Goal: Task Accomplishment & Management: Use online tool/utility

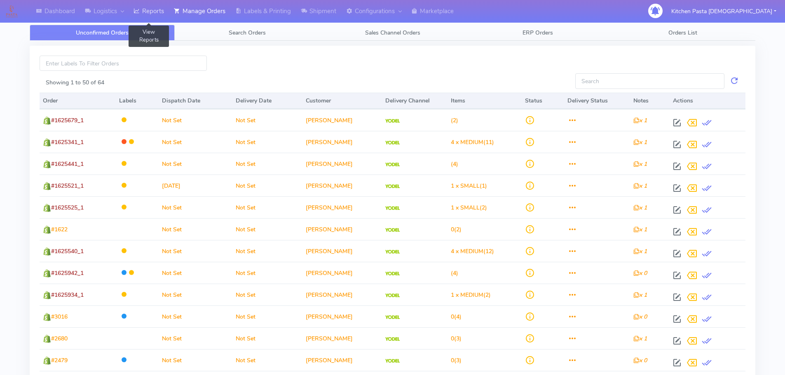
click at [158, 14] on link "Reports" at bounding box center [149, 11] width 40 height 23
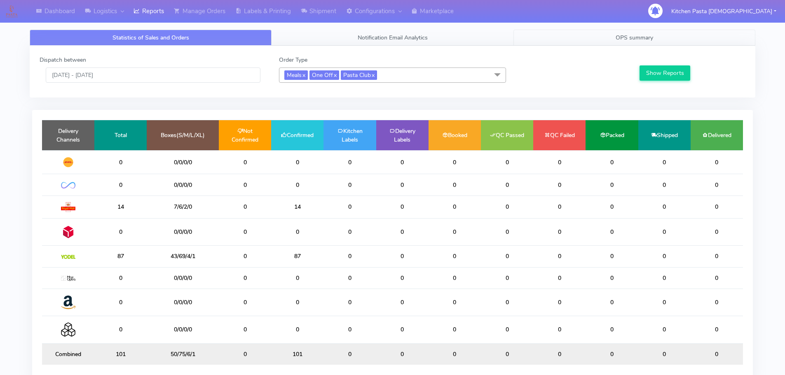
click at [618, 38] on span "OPS summary" at bounding box center [635, 38] width 38 height 8
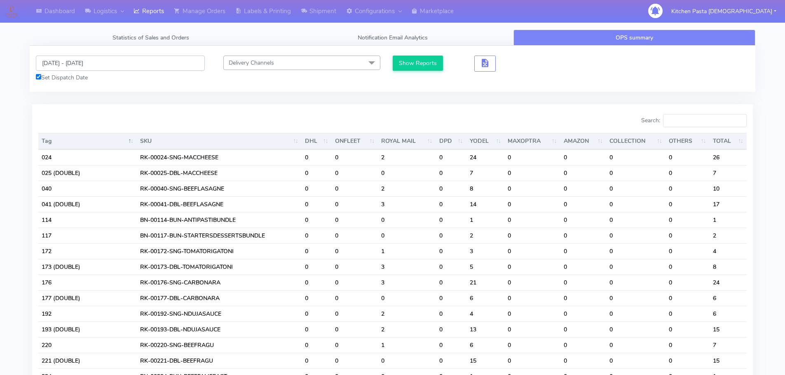
click at [61, 63] on input "[DATE] - [DATE]" at bounding box center [120, 63] width 169 height 15
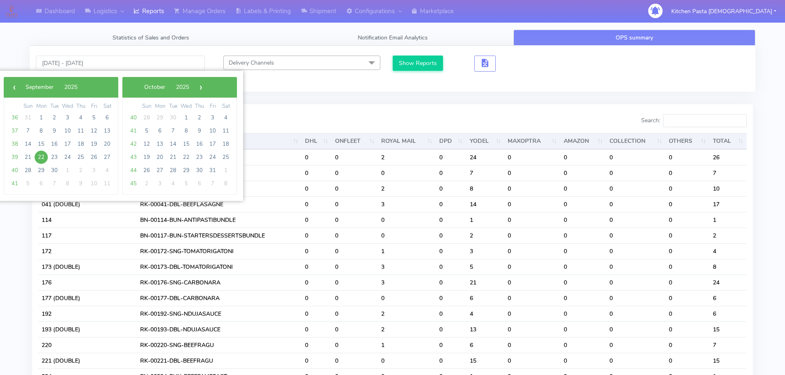
click at [44, 158] on span "22" at bounding box center [41, 157] width 13 height 13
click at [52, 158] on span "23" at bounding box center [54, 157] width 13 height 13
type input "[DATE] - [DATE]"
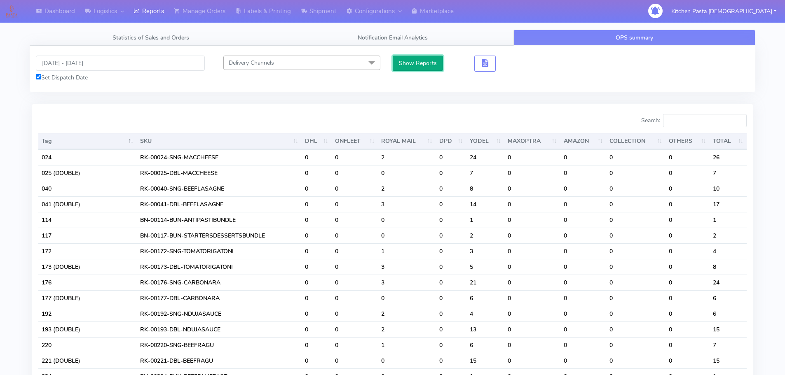
click at [404, 59] on button "Show Reports" at bounding box center [418, 63] width 51 height 15
click at [140, 30] on link "Statistics of Sales and Orders" at bounding box center [151, 38] width 242 height 16
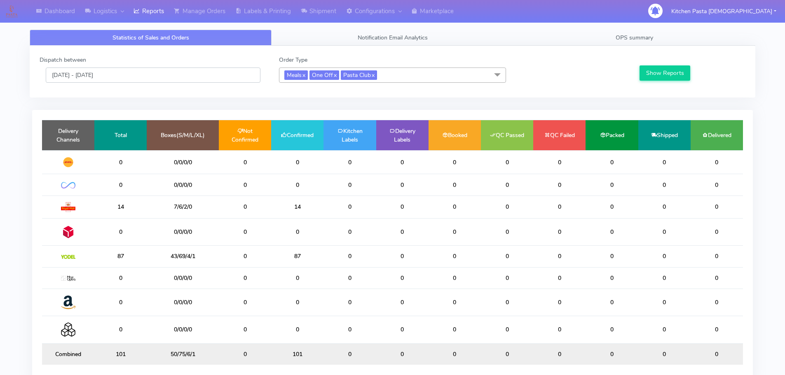
click at [89, 80] on input "[DATE] - [DATE]" at bounding box center [153, 75] width 215 height 15
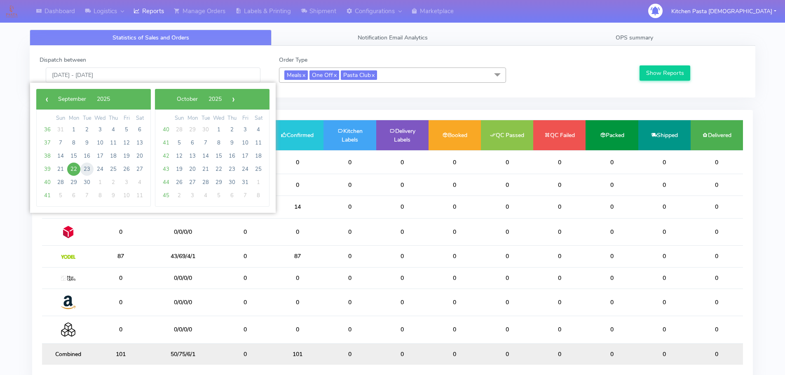
click at [87, 168] on span "23" at bounding box center [86, 169] width 13 height 13
type input "23/09/2025 - 23/09/2025"
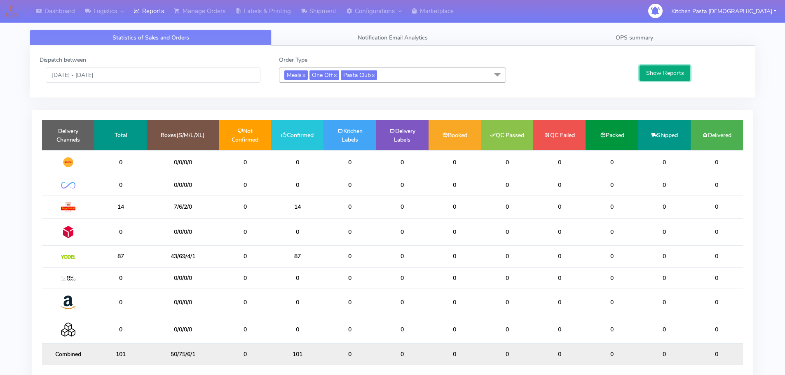
click at [678, 75] on button "Show Reports" at bounding box center [665, 73] width 51 height 15
click at [659, 38] on link "OPS summary" at bounding box center [634, 38] width 242 height 16
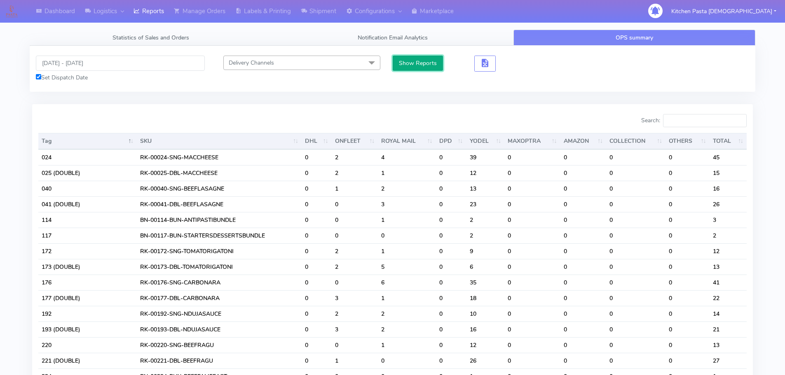
click at [423, 61] on button "Show Reports" at bounding box center [418, 63] width 51 height 15
click at [676, 117] on input "Search:" at bounding box center [705, 120] width 84 height 13
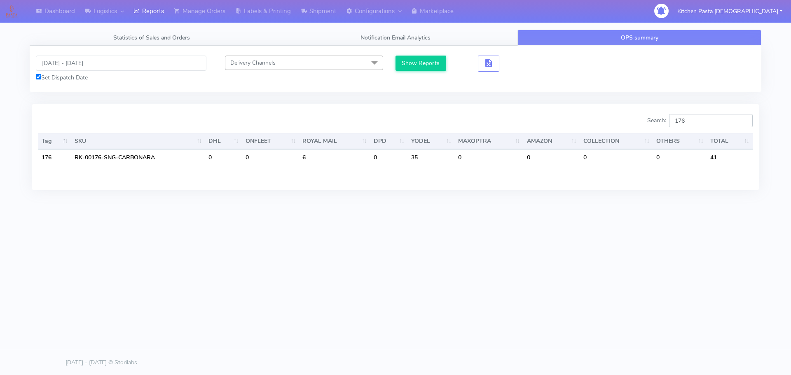
click at [699, 124] on input "176" at bounding box center [711, 120] width 84 height 13
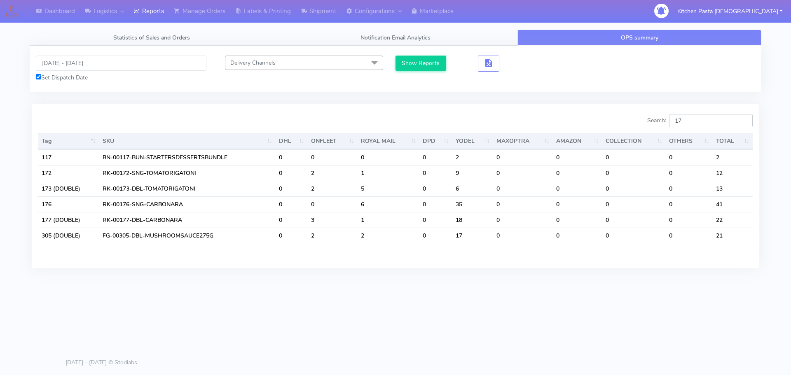
type input "1"
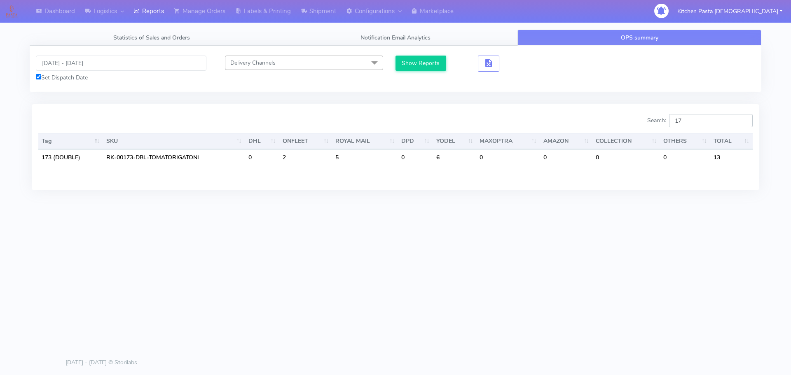
type input "1"
type input "193"
drag, startPoint x: 96, startPoint y: 63, endPoint x: 92, endPoint y: 67, distance: 5.5
click at [96, 63] on input "[DATE] - [DATE]" at bounding box center [121, 63] width 171 height 15
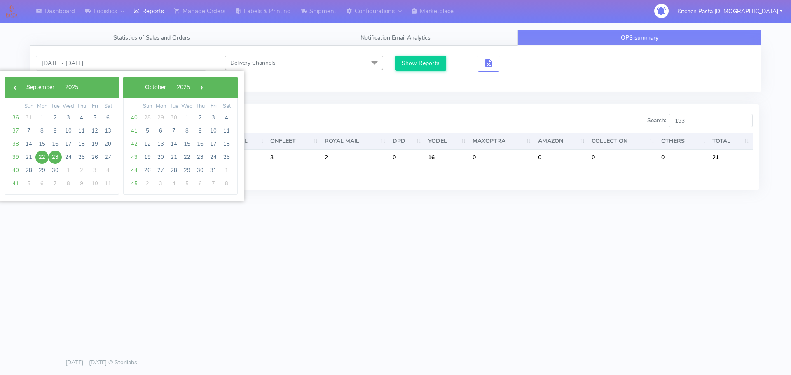
click at [38, 154] on span "22" at bounding box center [41, 157] width 13 height 13
click at [56, 167] on span "30" at bounding box center [55, 170] width 13 height 13
type input "22/09/2025 - 30/09/2025"
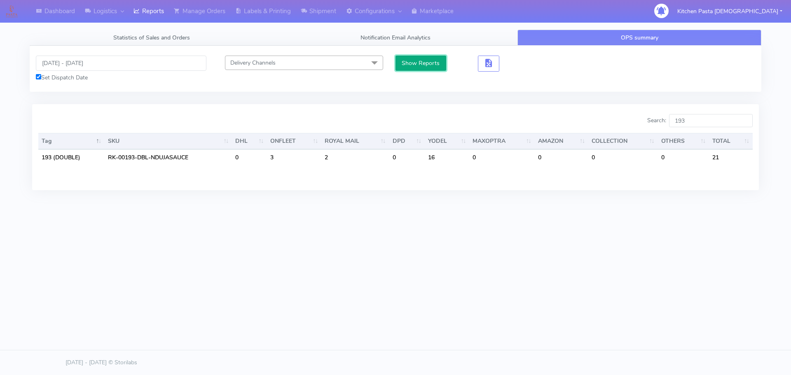
click at [405, 67] on button "Show Reports" at bounding box center [421, 63] width 51 height 15
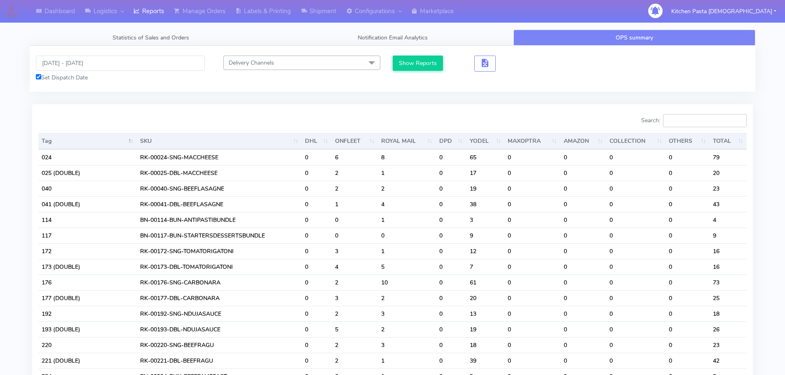
click at [713, 118] on input "Search:" at bounding box center [705, 120] width 84 height 13
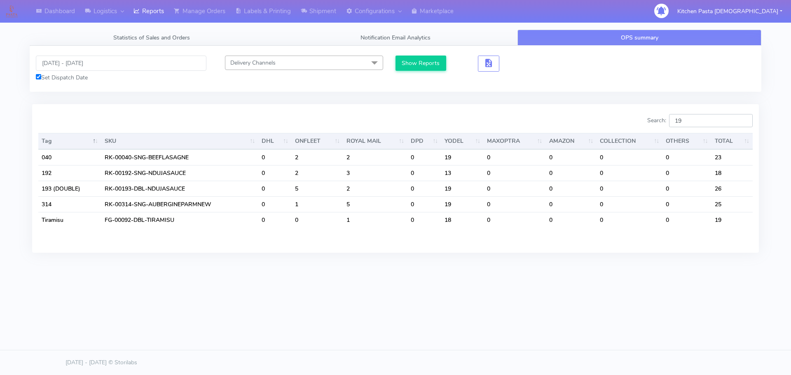
type input "1"
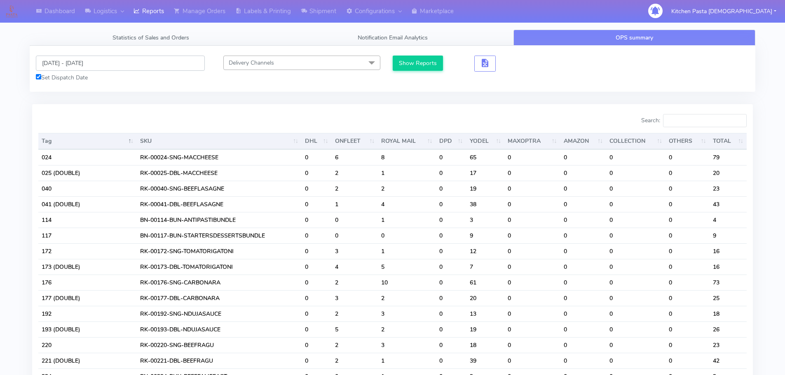
click at [82, 61] on input "22/09/2025 - 30/09/2025" at bounding box center [120, 63] width 169 height 15
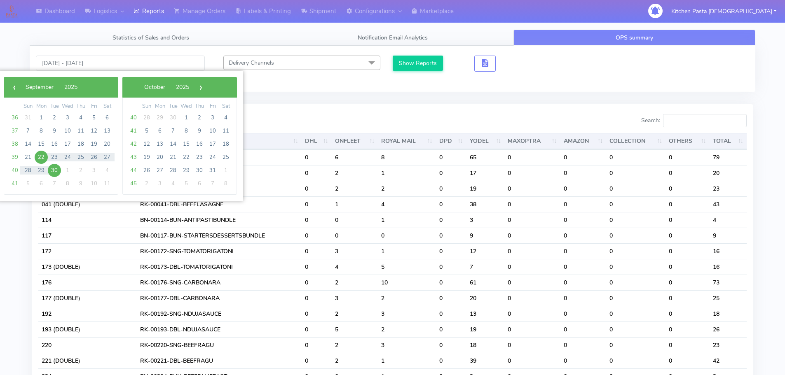
click at [43, 153] on span "22" at bounding box center [41, 157] width 13 height 13
click at [54, 157] on span "23" at bounding box center [54, 157] width 13 height 13
type input "[DATE] - [DATE]"
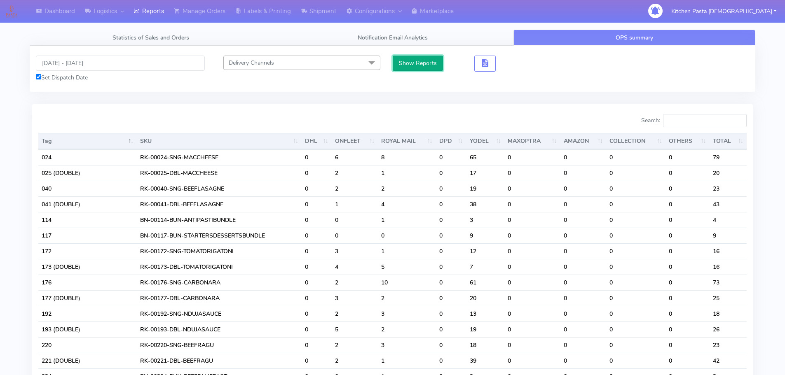
click at [406, 58] on button "Show Reports" at bounding box center [418, 63] width 51 height 15
click at [693, 120] on input "Search:" at bounding box center [705, 120] width 84 height 13
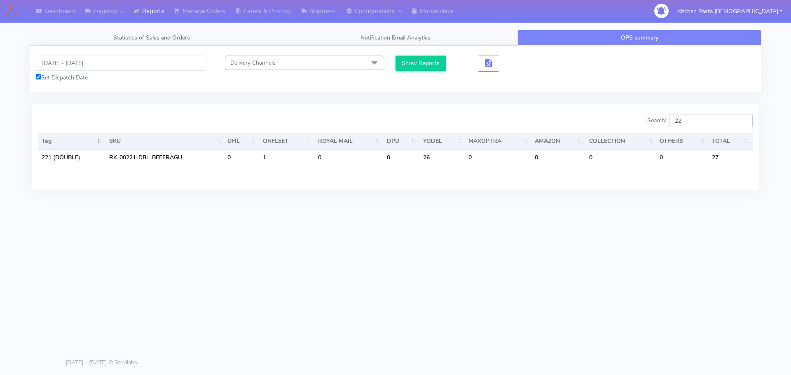
type input "2"
type input "241"
drag, startPoint x: 102, startPoint y: 61, endPoint x: 96, endPoint y: 69, distance: 10.6
click at [102, 61] on input "[DATE] - [DATE]" at bounding box center [121, 63] width 171 height 15
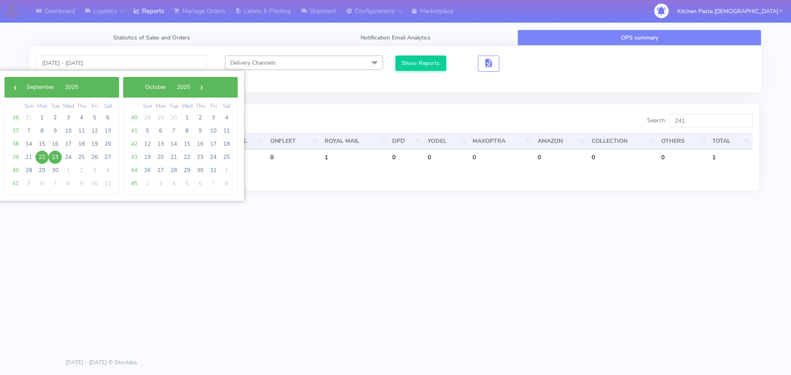
click at [43, 155] on span "22" at bounding box center [41, 157] width 13 height 13
click at [30, 169] on span "28" at bounding box center [28, 170] width 13 height 13
type input "22/09/2025 - 28/09/2025"
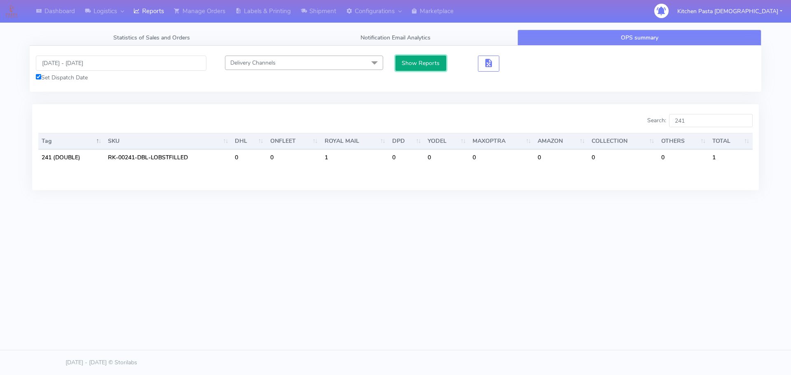
click at [418, 64] on button "Show Reports" at bounding box center [421, 63] width 51 height 15
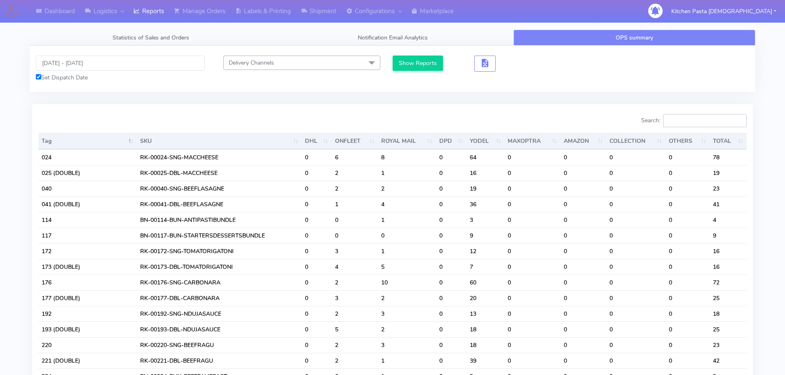
click at [710, 116] on input "Search:" at bounding box center [705, 120] width 84 height 13
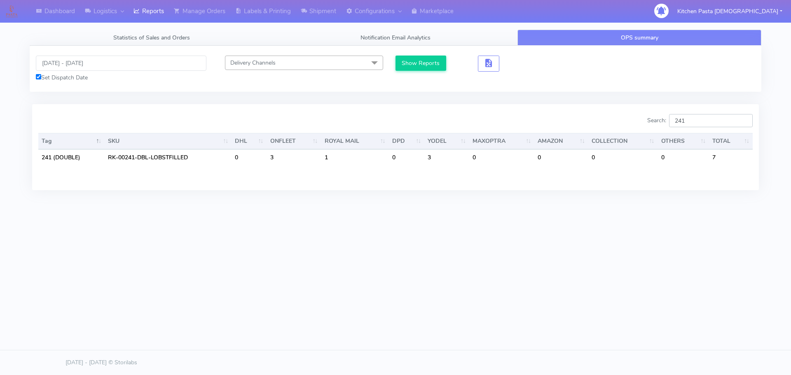
type input "241"
drag, startPoint x: 722, startPoint y: 120, endPoint x: 661, endPoint y: 121, distance: 60.6
click at [661, 121] on label "Search: 241" at bounding box center [699, 120] width 105 height 13
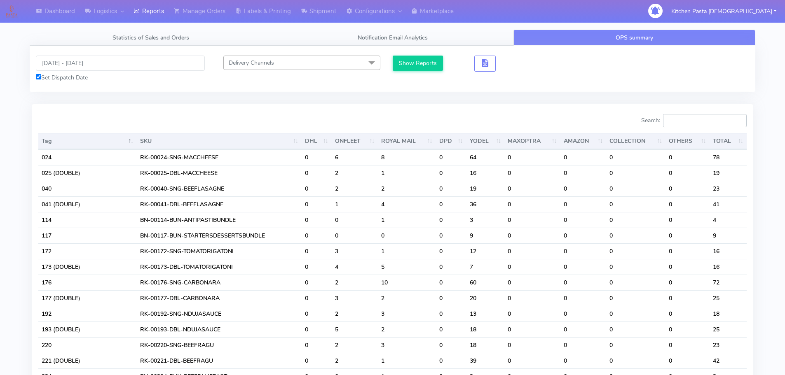
type input "5"
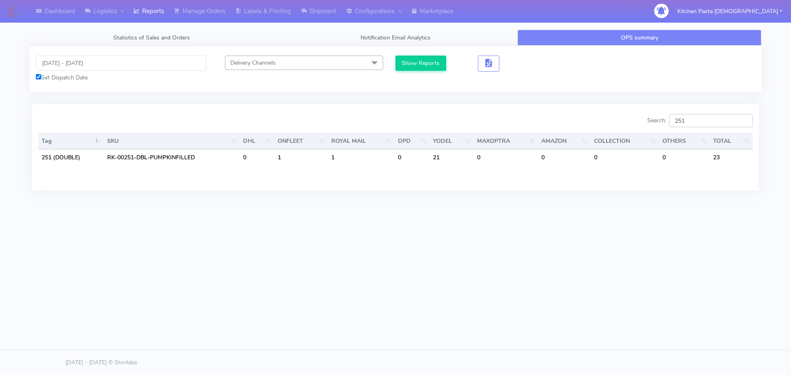
type input "251"
click at [88, 65] on input "22/09/2025 - 28/09/2025" at bounding box center [121, 63] width 171 height 15
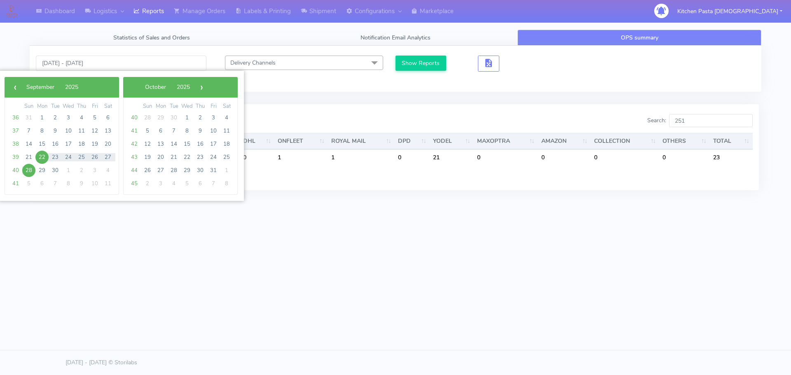
click at [41, 157] on span "22" at bounding box center [41, 157] width 13 height 13
click at [55, 158] on span "23" at bounding box center [55, 157] width 13 height 13
type input "22/09/2025 - 23/09/2025"
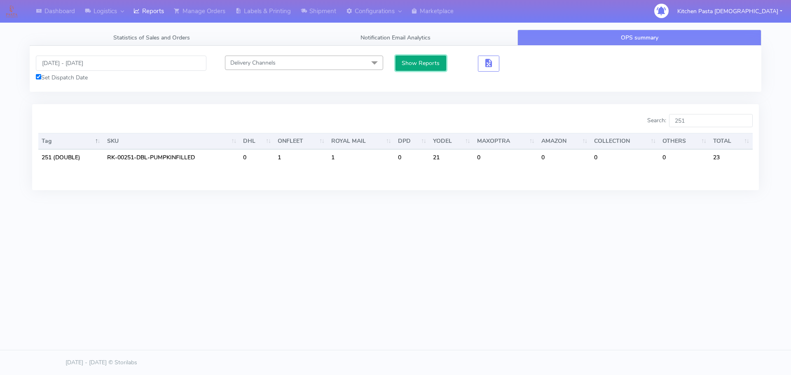
click at [419, 61] on button "Show Reports" at bounding box center [421, 63] width 51 height 15
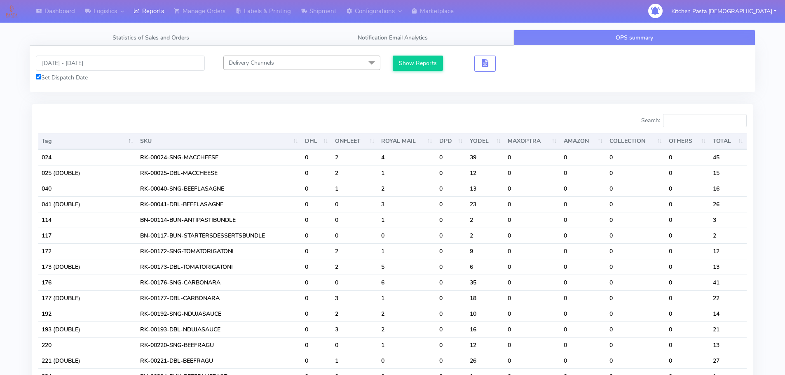
click at [715, 120] on input "Search:" at bounding box center [705, 120] width 84 height 13
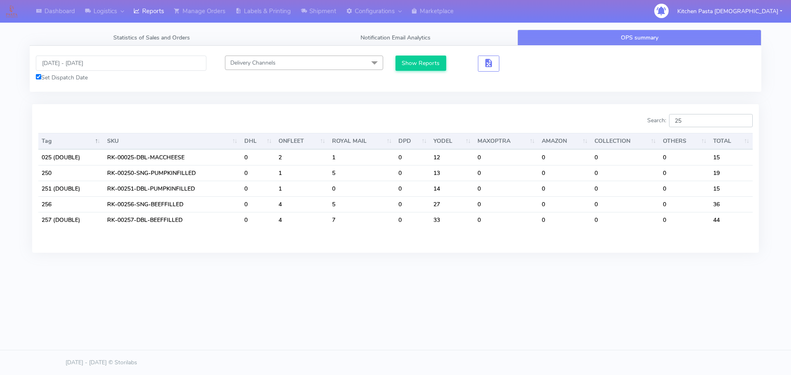
type input "2"
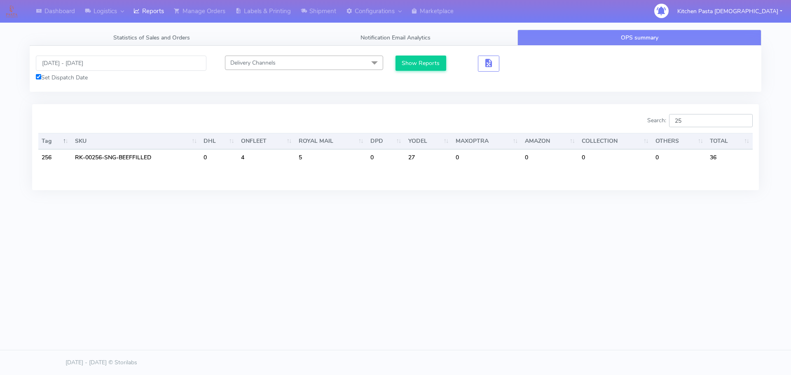
type input "257"
drag, startPoint x: 701, startPoint y: 122, endPoint x: 667, endPoint y: 114, distance: 34.7
click at [667, 114] on label "Search: 257" at bounding box center [699, 120] width 105 height 13
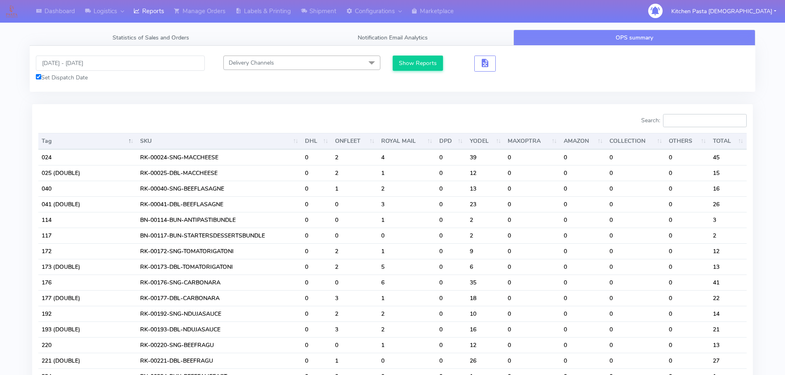
click at [681, 120] on input "Search:" at bounding box center [705, 120] width 84 height 13
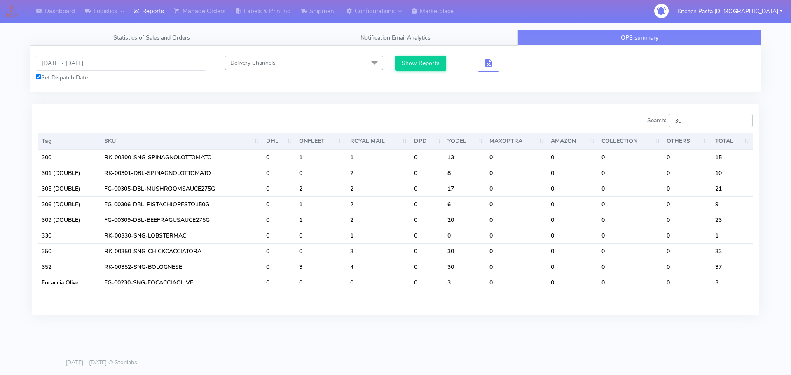
type input "3"
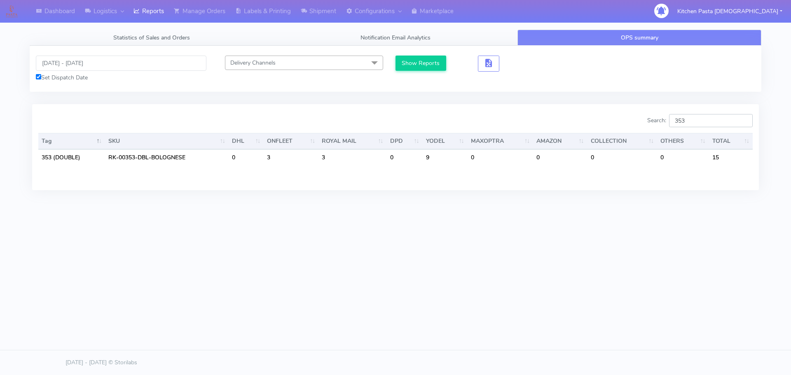
type input "353"
click at [89, 59] on input "22/09/2025 - 23/09/2025" at bounding box center [121, 63] width 171 height 15
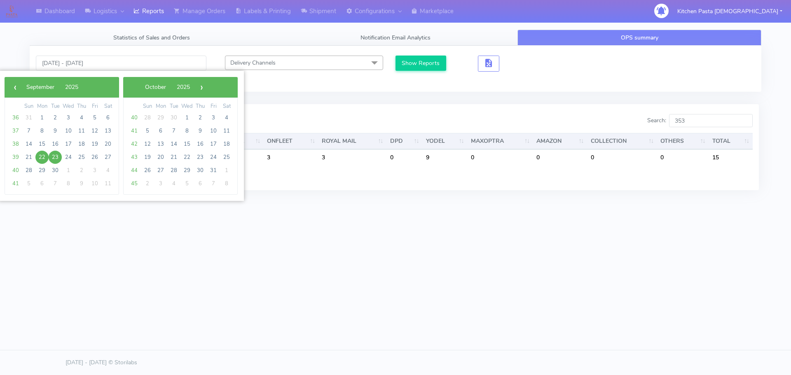
click at [41, 155] on span "22" at bounding box center [41, 157] width 13 height 13
click at [68, 155] on span "24" at bounding box center [68, 157] width 13 height 13
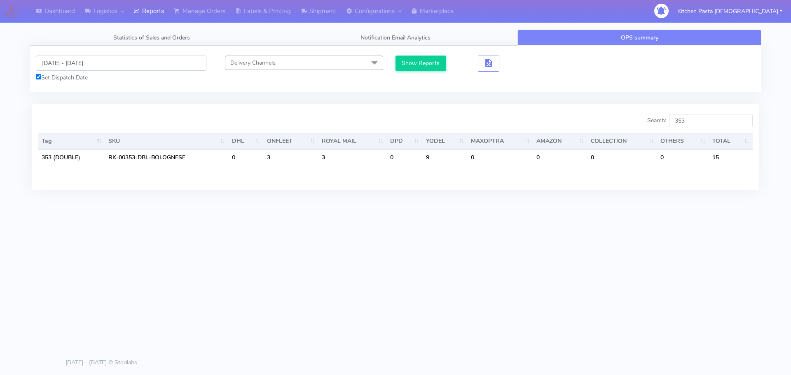
click at [70, 60] on input "22/09/2025 - 24/09/2025" at bounding box center [121, 63] width 171 height 15
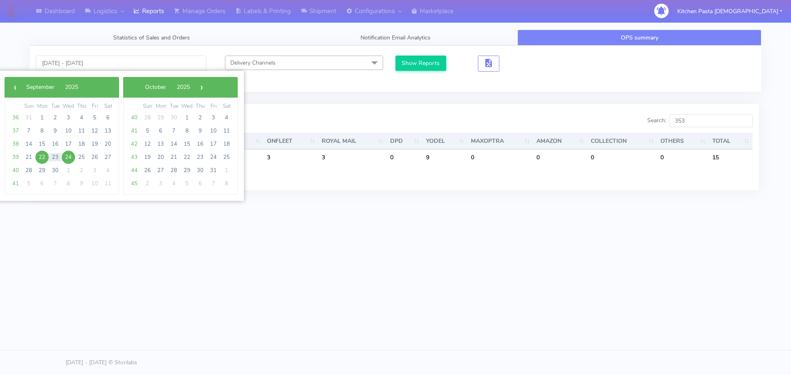
click at [71, 155] on span "24" at bounding box center [68, 157] width 13 height 13
click at [55, 167] on span "30" at bounding box center [55, 170] width 13 height 13
type input "24/09/2025 - 30/09/2025"
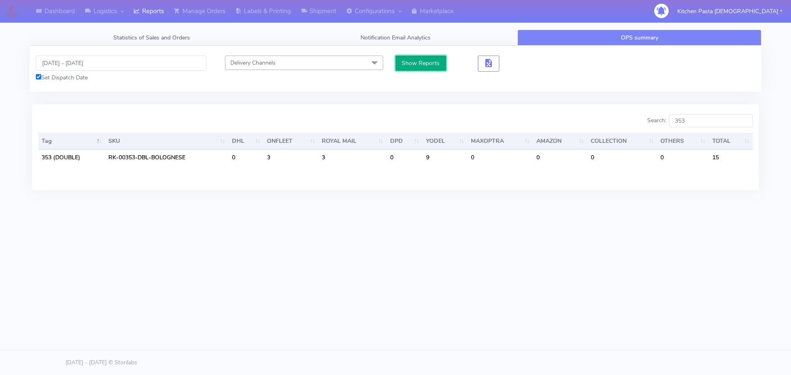
click at [436, 57] on button "Show Reports" at bounding box center [421, 63] width 51 height 15
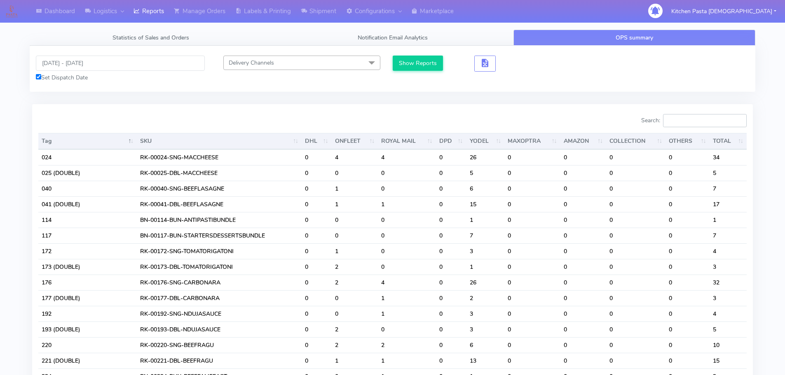
click at [692, 120] on input "Search:" at bounding box center [705, 120] width 84 height 13
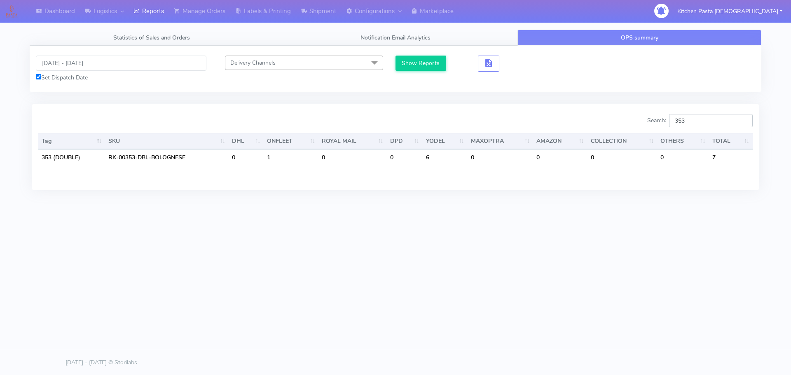
type input "353"
click at [155, 19] on link "Reports" at bounding box center [149, 11] width 40 height 23
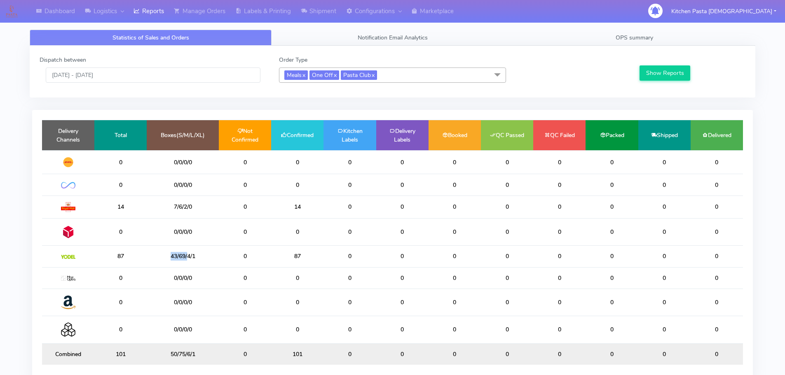
drag, startPoint x: 187, startPoint y: 261, endPoint x: 169, endPoint y: 261, distance: 18.1
click at [169, 261] on td "43/69/4/1" at bounding box center [183, 256] width 72 height 21
click at [179, 253] on td "43/69/4/1" at bounding box center [183, 256] width 72 height 21
drag, startPoint x: 179, startPoint y: 258, endPoint x: 185, endPoint y: 258, distance: 6.2
click at [185, 258] on td "43/69/4/1" at bounding box center [183, 256] width 72 height 21
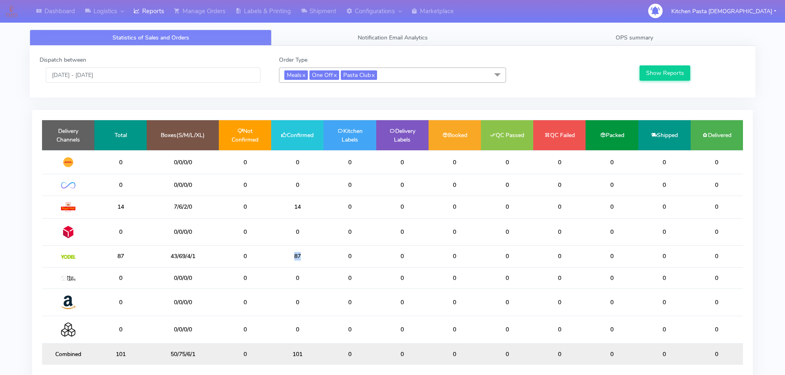
drag, startPoint x: 306, startPoint y: 258, endPoint x: 278, endPoint y: 259, distance: 27.6
click at [278, 259] on td "87" at bounding box center [297, 256] width 52 height 21
drag, startPoint x: 198, startPoint y: 210, endPoint x: 160, endPoint y: 206, distance: 37.6
click at [160, 206] on td "7/6/2/0" at bounding box center [183, 207] width 72 height 23
drag, startPoint x: 710, startPoint y: 25, endPoint x: 707, endPoint y: 30, distance: 5.2
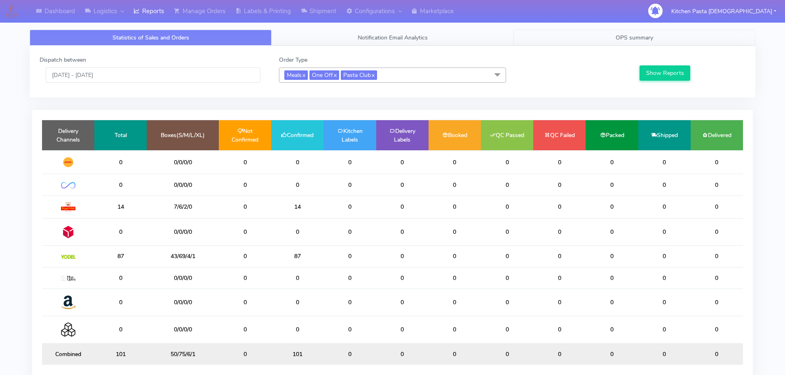
click at [710, 25] on div "Statistics of Sales and Orders Notification Email Analytics OPS summary Dispatc…" at bounding box center [392, 211] width 738 height 373
click at [701, 42] on link "OPS summary" at bounding box center [634, 38] width 242 height 16
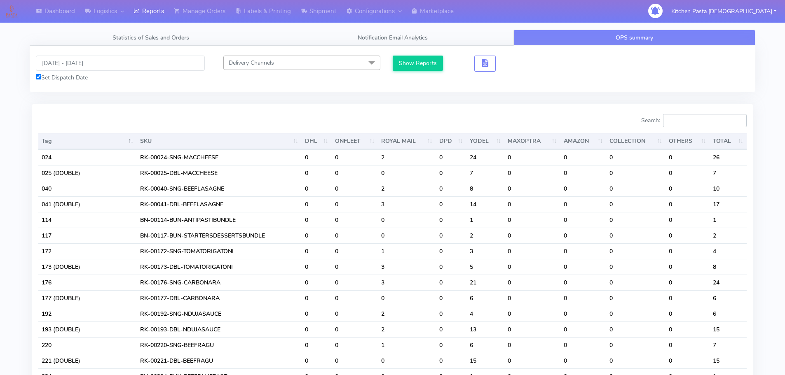
click at [705, 121] on input "Search:" at bounding box center [705, 120] width 84 height 13
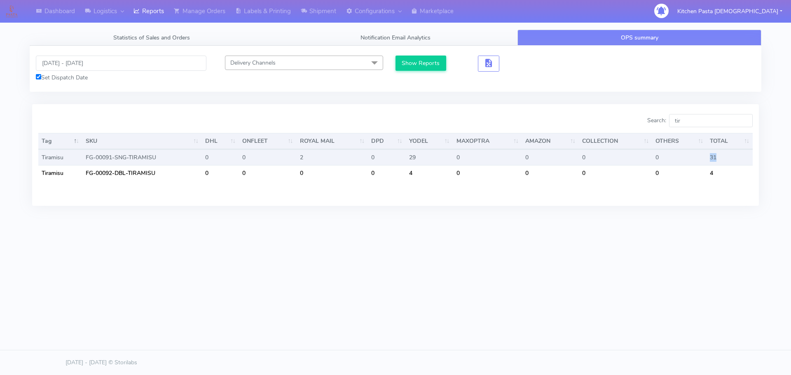
drag, startPoint x: 702, startPoint y: 153, endPoint x: 694, endPoint y: 153, distance: 8.7
click at [693, 153] on tr "Tiramisu FG-00091-SNG-TIRAMISU 0 0 2 0 29 0 0 0 0 31" at bounding box center [395, 158] width 715 height 16
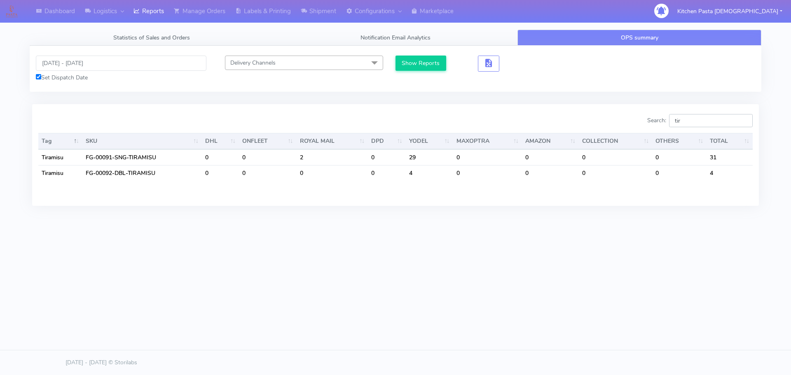
drag, startPoint x: 702, startPoint y: 118, endPoint x: 668, endPoint y: 114, distance: 34.0
click at [668, 114] on label "Search: tir" at bounding box center [699, 120] width 105 height 13
click at [695, 122] on input "tir" at bounding box center [711, 120] width 84 height 13
drag, startPoint x: 695, startPoint y: 122, endPoint x: 666, endPoint y: 122, distance: 29.7
click at [666, 122] on label "Search: tir" at bounding box center [699, 120] width 105 height 13
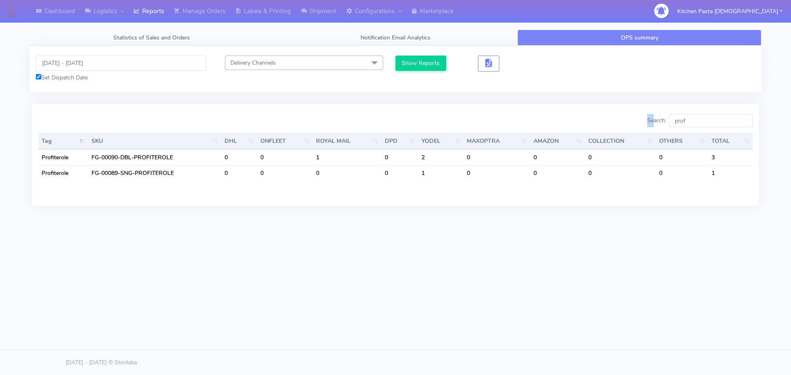
drag, startPoint x: 679, startPoint y: 110, endPoint x: 665, endPoint y: 120, distance: 17.6
click at [665, 120] on div "Search: prof Tag SKU DHL ONFLEET ROYAL MAIL DPD YODEL MAXOPTRA AMAZON COLLECTIO…" at bounding box center [395, 154] width 727 height 101
drag, startPoint x: 712, startPoint y: 120, endPoint x: 677, endPoint y: 114, distance: 35.5
click at [677, 114] on input "prof" at bounding box center [711, 120] width 84 height 13
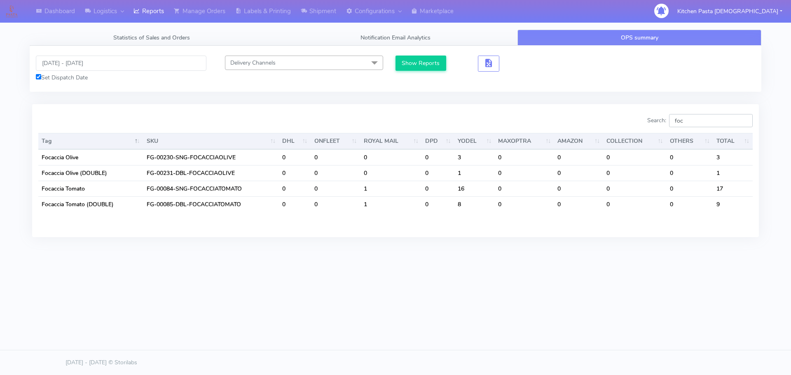
drag, startPoint x: 613, startPoint y: 117, endPoint x: 598, endPoint y: 107, distance: 17.8
click at [596, 110] on div "Search: foc Tag SKU DHL ONFLEET ROYAL MAIL DPD YODEL MAXOPTRA AMAZON COLLECTION…" at bounding box center [395, 170] width 727 height 133
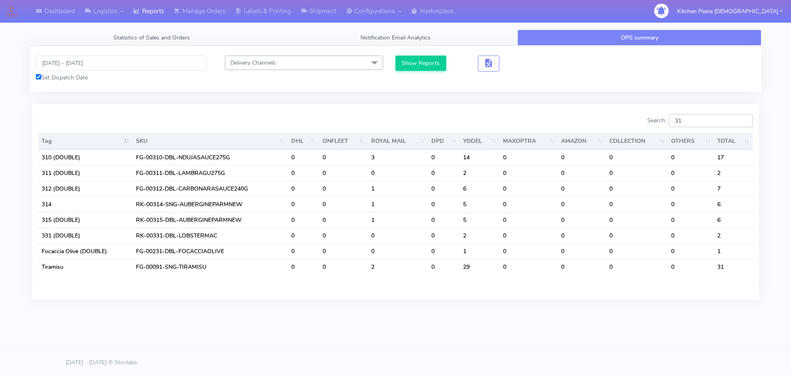
type input "312"
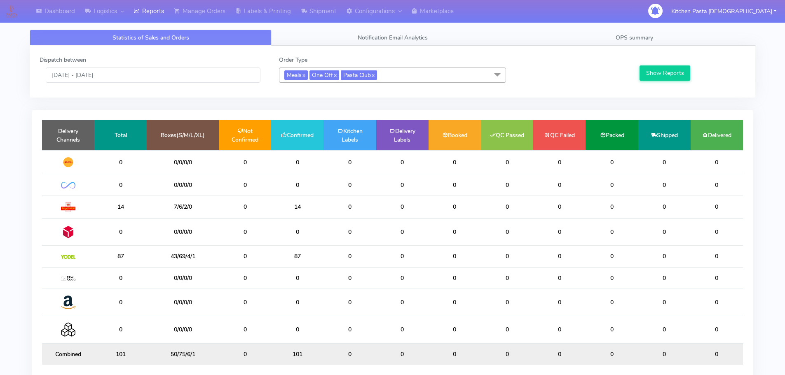
click at [137, 56] on div "Dispatch between 22/09/2025 - 22/09/2025" at bounding box center [152, 69] width 239 height 27
click at [133, 76] on input "[DATE] - [DATE]" at bounding box center [153, 75] width 215 height 15
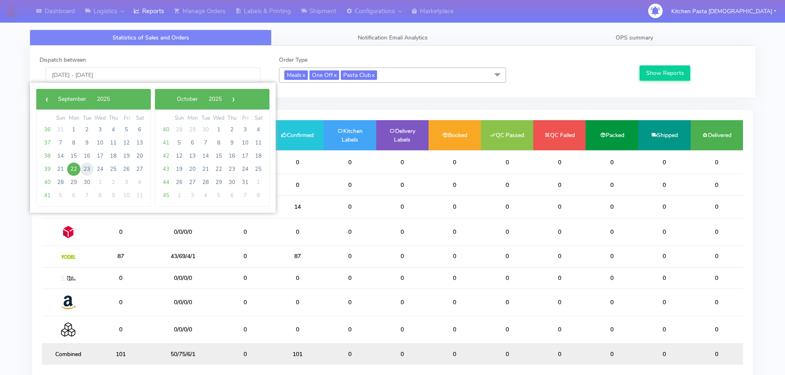
click at [93, 167] on span "23" at bounding box center [86, 169] width 13 height 13
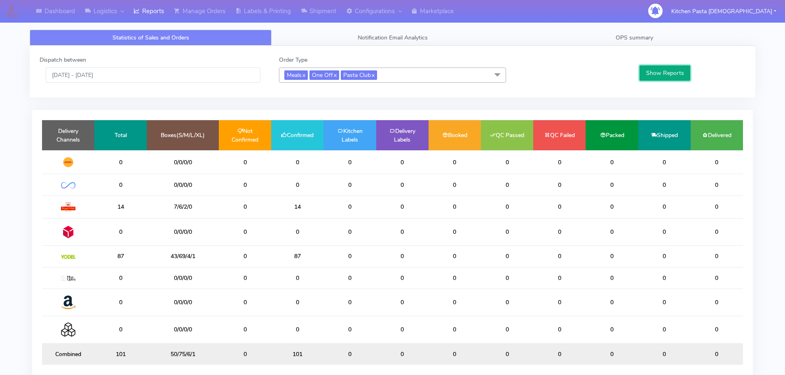
click at [651, 73] on button "Show Reports" at bounding box center [665, 73] width 51 height 15
click at [96, 78] on input "23/09/2025 - 23/09/2025" at bounding box center [153, 75] width 215 height 15
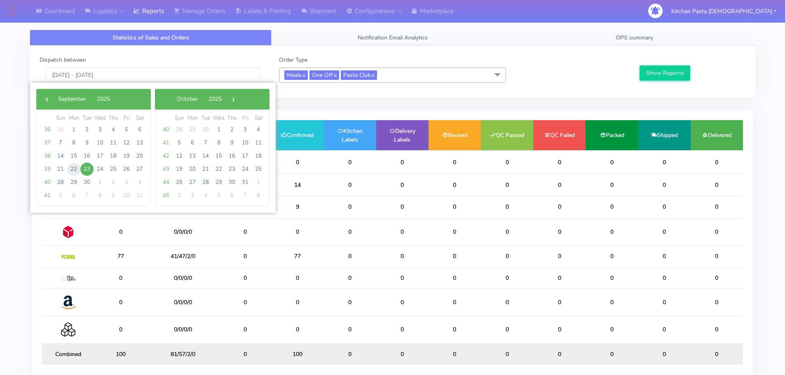
click at [74, 170] on span "22" at bounding box center [73, 169] width 13 height 13
type input "[DATE] - [DATE]"
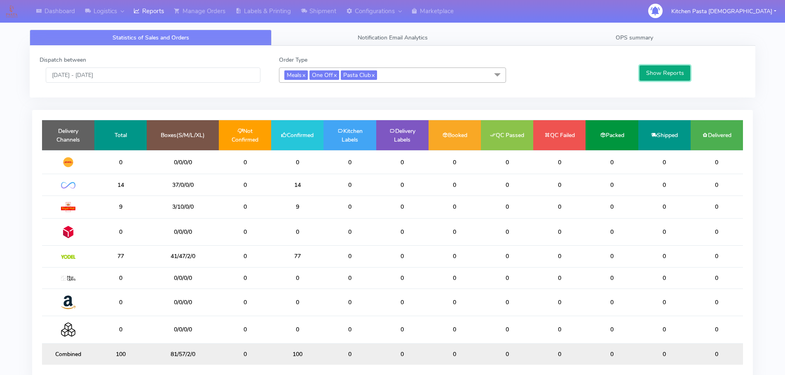
click at [650, 79] on button "Show Reports" at bounding box center [665, 73] width 51 height 15
click at [68, 76] on input "[DATE] - [DATE]" at bounding box center [153, 75] width 215 height 15
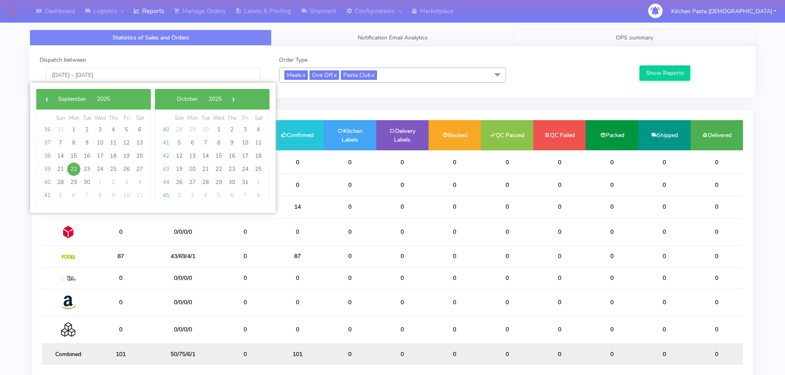
click at [638, 42] on link "OPS summary" at bounding box center [634, 38] width 242 height 16
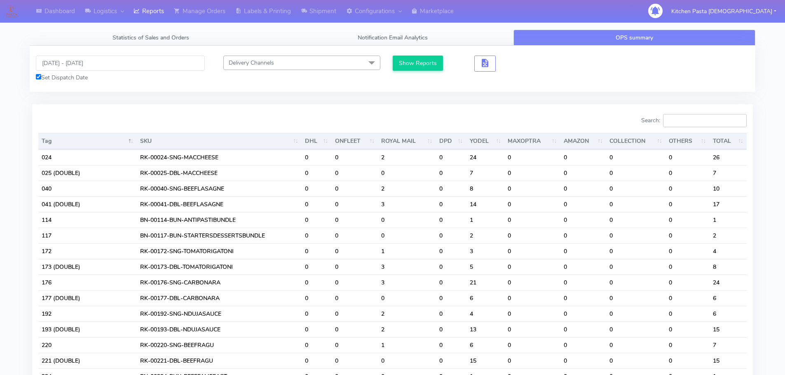
click at [702, 124] on input "Search:" at bounding box center [705, 120] width 84 height 13
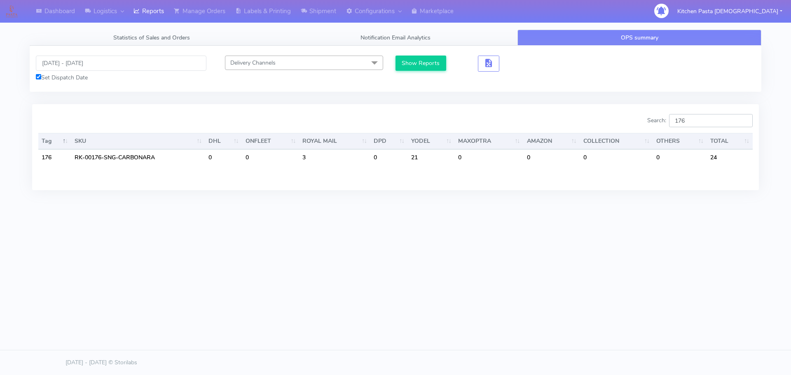
type input "176"
click at [56, 60] on input "[DATE] - [DATE]" at bounding box center [121, 63] width 171 height 15
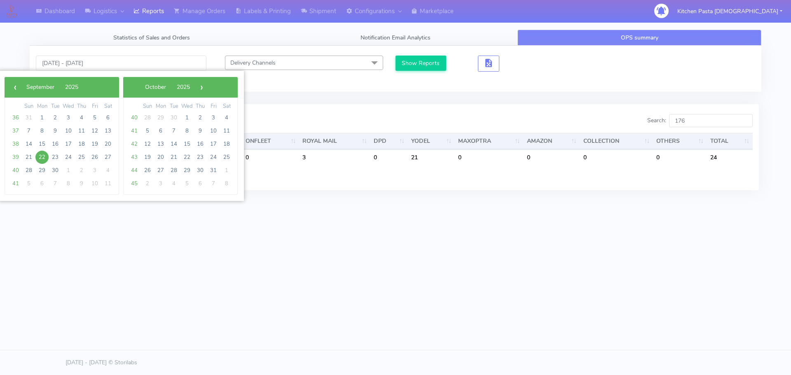
click at [41, 159] on span "22" at bounding box center [41, 157] width 13 height 13
click at [56, 157] on span "23" at bounding box center [55, 157] width 13 height 13
type input "[DATE] - [DATE]"
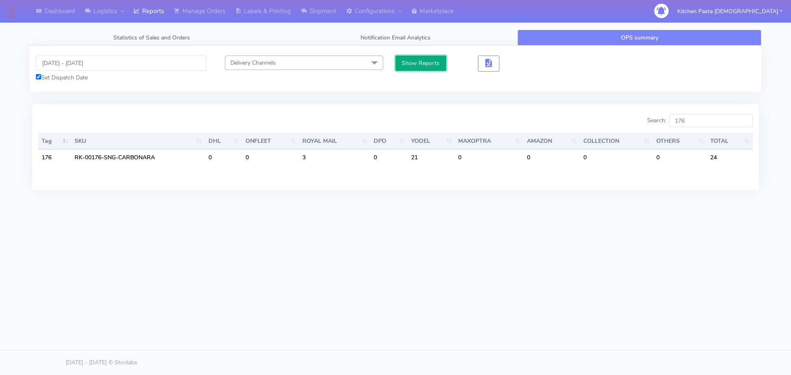
click at [422, 65] on button "Show Reports" at bounding box center [421, 63] width 51 height 15
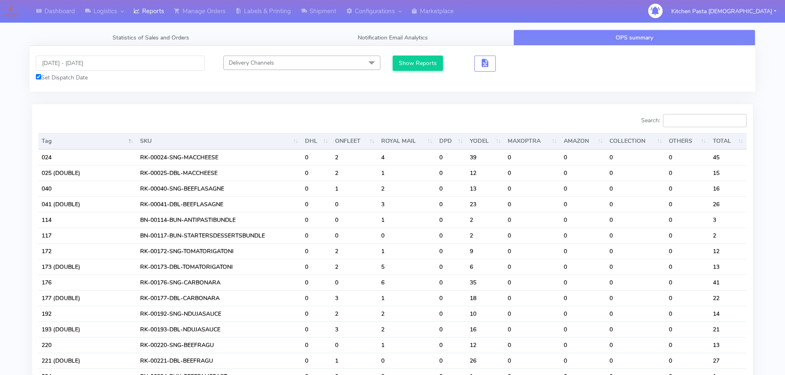
click at [704, 118] on input "Search:" at bounding box center [705, 120] width 84 height 13
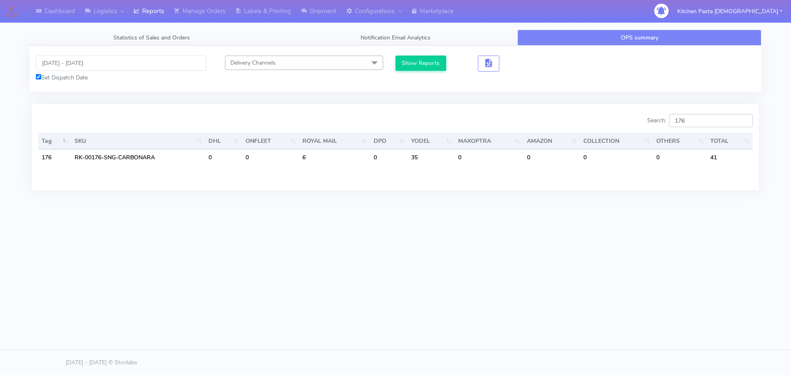
drag, startPoint x: 703, startPoint y: 120, endPoint x: 656, endPoint y: 120, distance: 46.6
click at [656, 120] on label "Search: 176" at bounding box center [699, 120] width 105 height 13
click at [692, 126] on input "176" at bounding box center [711, 120] width 84 height 13
click at [700, 123] on input "177" at bounding box center [711, 120] width 84 height 13
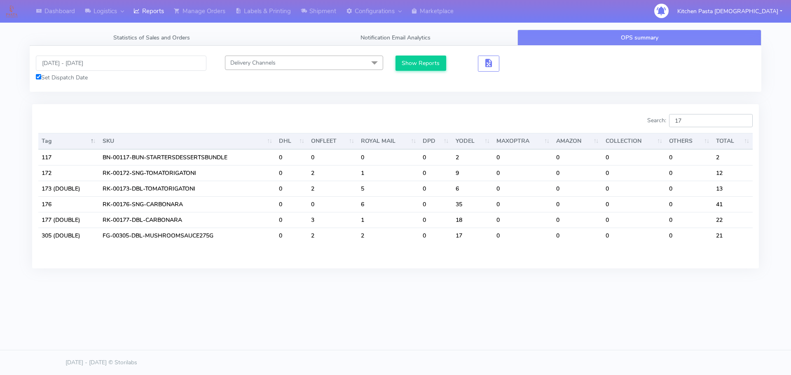
type input "1"
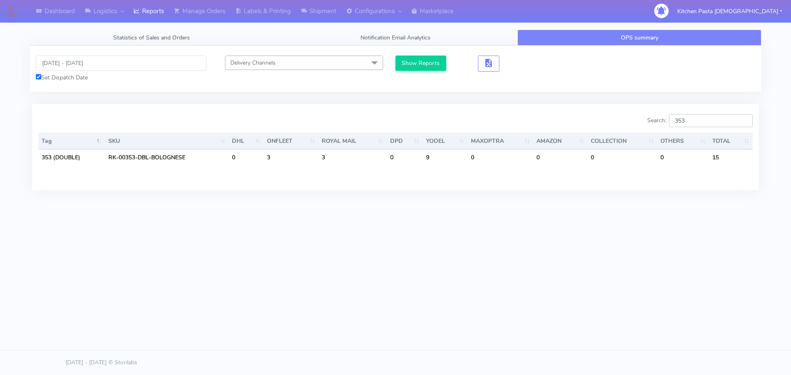
click at [710, 122] on input "353" at bounding box center [711, 120] width 84 height 13
click at [482, 225] on div "Dashboard Logistics London Logistics Reports Manage Orders Labels & Printing Sh…" at bounding box center [395, 150] width 791 height 300
click at [710, 120] on input "351" at bounding box center [711, 120] width 84 height 13
type input "3"
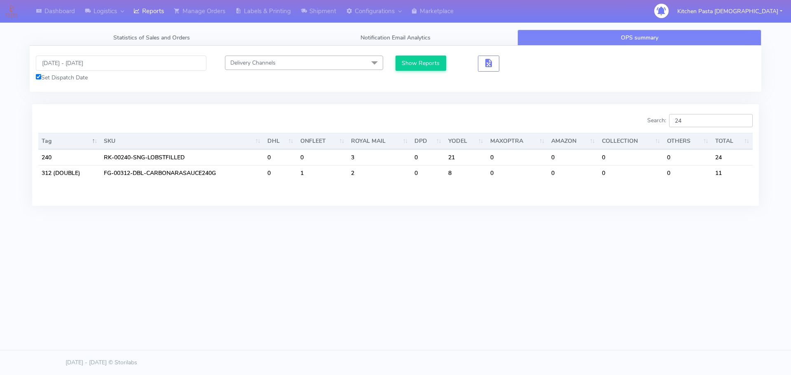
type input "2"
type input "301"
click at [90, 67] on input "22/09/2025 - 23/09/2025" at bounding box center [121, 63] width 171 height 15
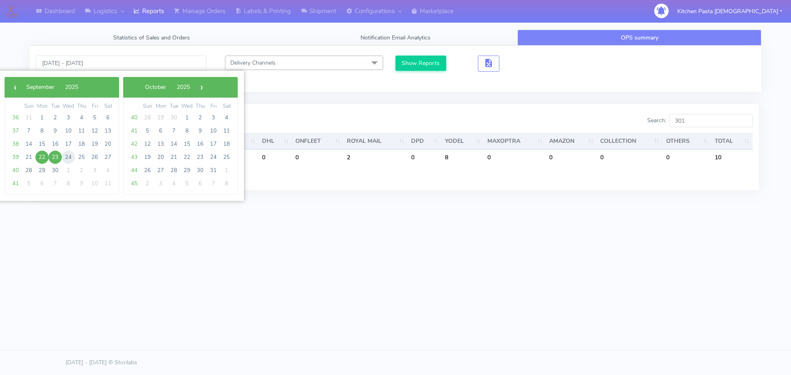
click at [66, 156] on span "24" at bounding box center [68, 157] width 13 height 13
click at [26, 170] on span "28" at bounding box center [28, 170] width 13 height 13
type input "24/09/2025 - 28/09/2025"
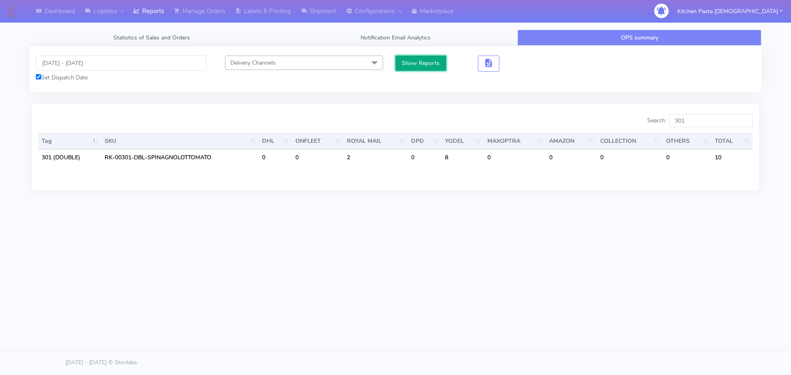
click at [418, 62] on button "Show Reports" at bounding box center [421, 63] width 51 height 15
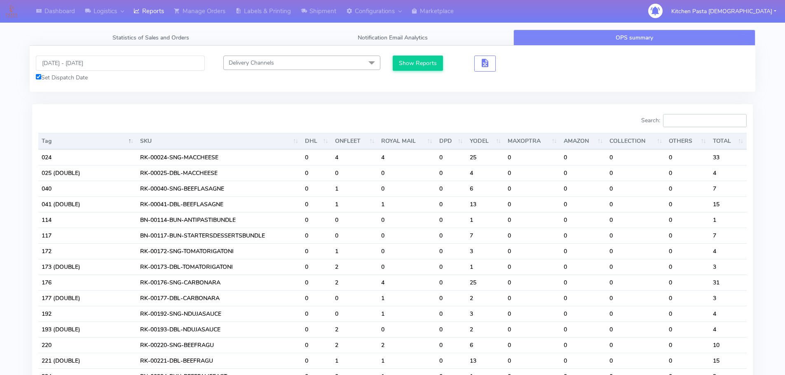
click at [699, 122] on input "Search:" at bounding box center [705, 120] width 84 height 13
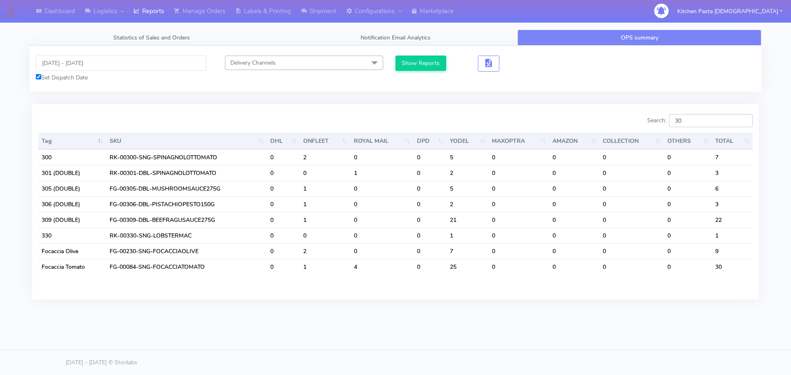
type input "3"
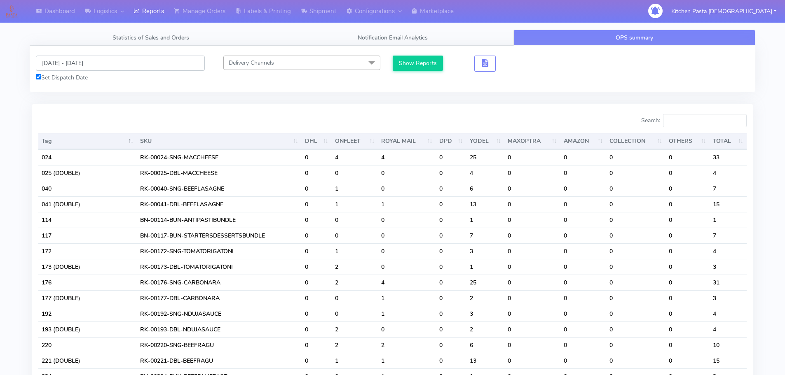
click at [70, 63] on input "24/09/2025 - 28/09/2025" at bounding box center [120, 63] width 169 height 15
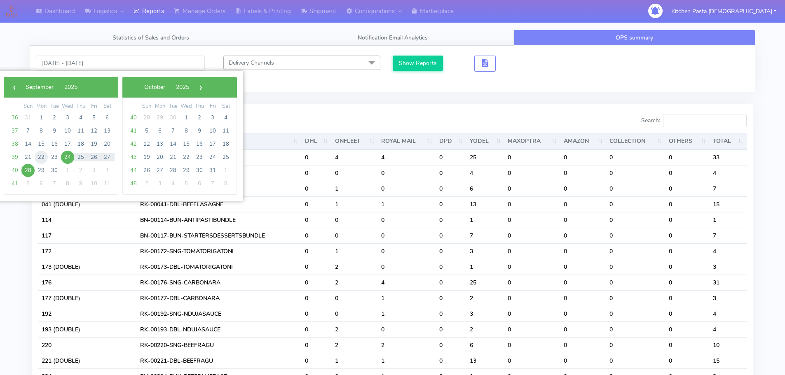
click at [43, 159] on span "22" at bounding box center [41, 157] width 13 height 13
click at [56, 158] on span "23" at bounding box center [54, 157] width 13 height 13
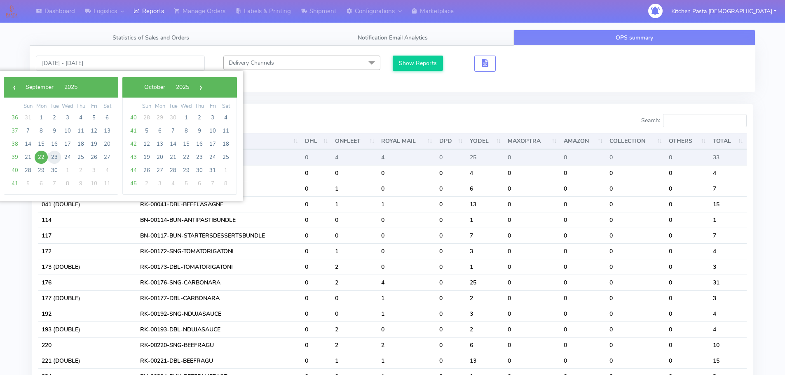
type input "22/09/2025 - 23/09/2025"
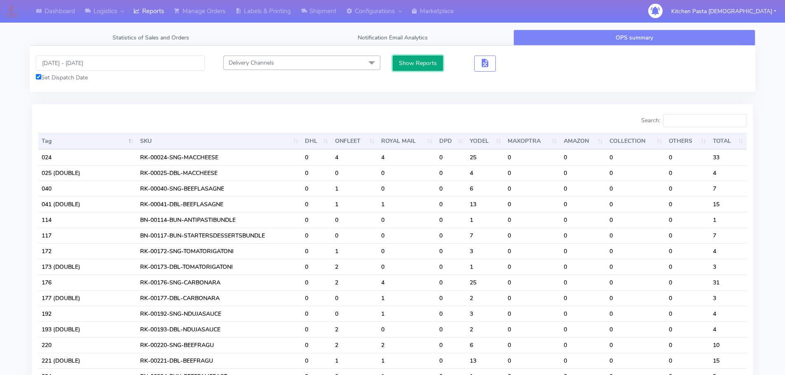
drag, startPoint x: 402, startPoint y: 62, endPoint x: 419, endPoint y: 61, distance: 17.3
click at [403, 60] on button "Show Reports" at bounding box center [418, 63] width 51 height 15
click at [694, 120] on input "Search:" at bounding box center [705, 120] width 84 height 13
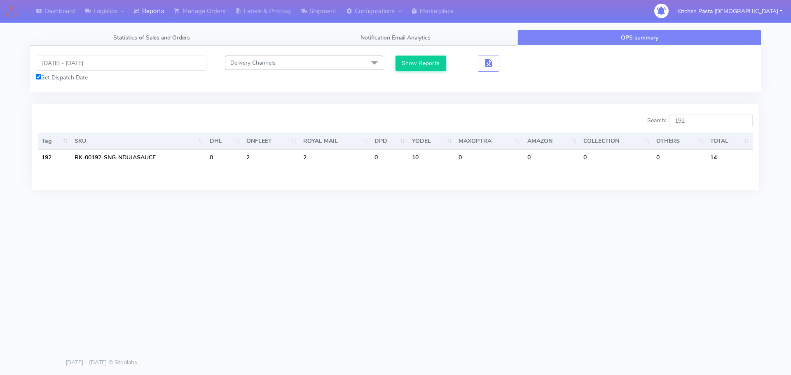
click at [546, 299] on div "Dashboard Logistics London Logistics Reports Manage Orders Labels & Printing Sh…" at bounding box center [395, 150] width 791 height 300
click at [711, 120] on input "192" at bounding box center [711, 120] width 84 height 13
type input "1"
type input "2"
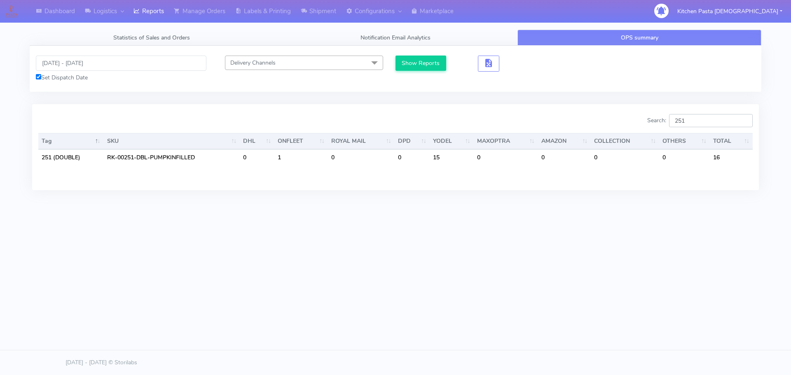
type input "251"
click at [82, 61] on input "[DATE] - [DATE]" at bounding box center [121, 63] width 171 height 15
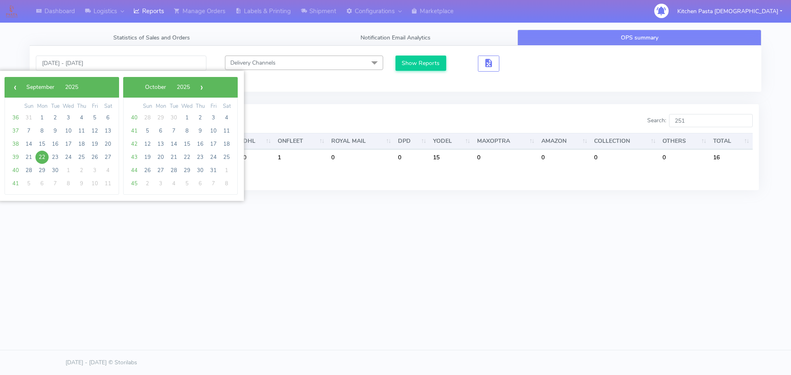
click at [43, 157] on span "22" at bounding box center [41, 157] width 13 height 13
type input "[DATE] - [DATE]"
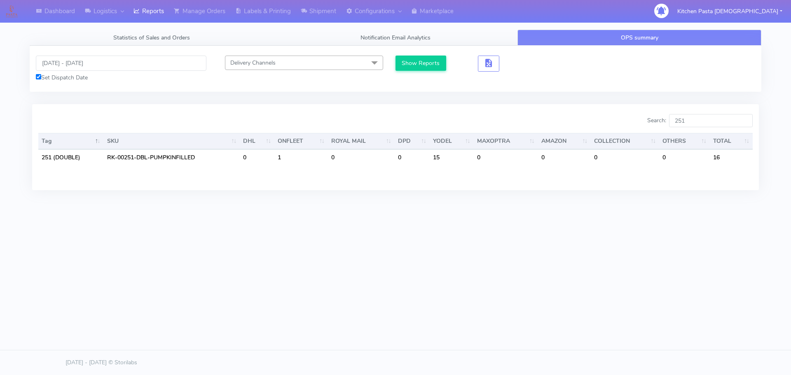
click at [350, 94] on tab "22/09/2025 - 22/09/2025 Set Dispatch Date Delivery Channels Select All DHL OnFl…" at bounding box center [396, 123] width 732 height 155
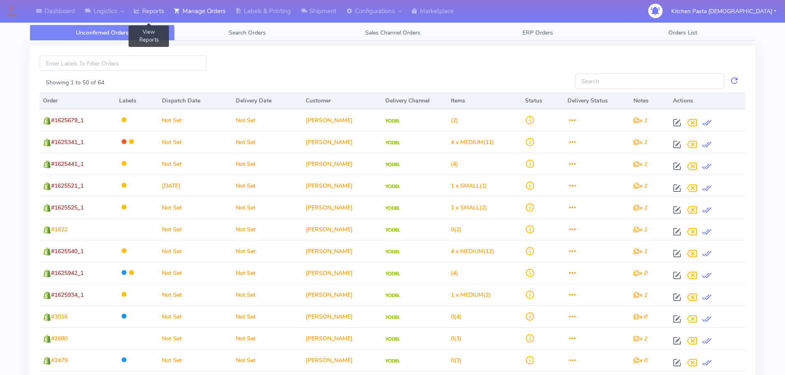
click at [157, 12] on link "Reports" at bounding box center [149, 11] width 40 height 23
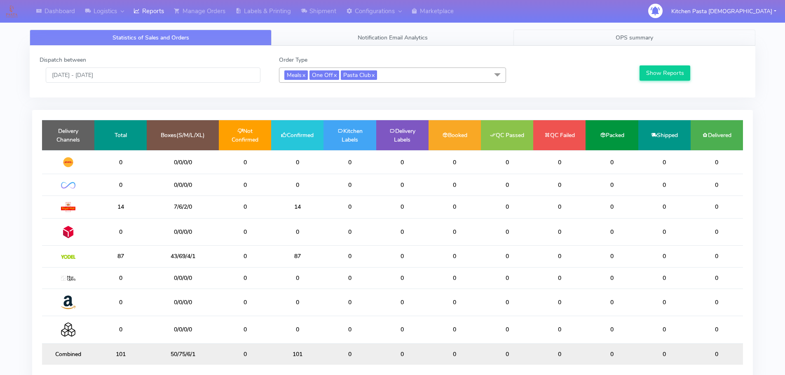
click at [581, 34] on link "OPS summary" at bounding box center [634, 38] width 242 height 16
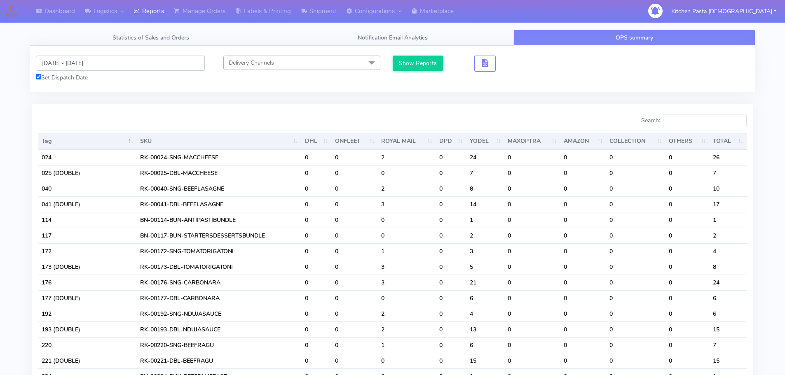
click at [90, 62] on input "[DATE] - [DATE]" at bounding box center [120, 63] width 169 height 15
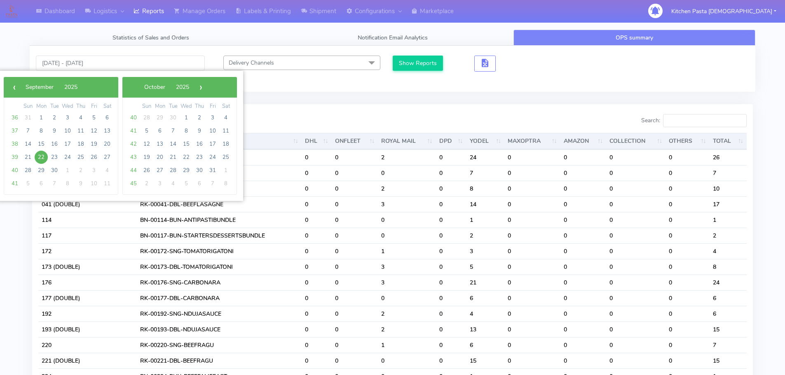
click at [39, 153] on span "22" at bounding box center [41, 157] width 13 height 13
click at [51, 155] on span "23" at bounding box center [54, 157] width 13 height 13
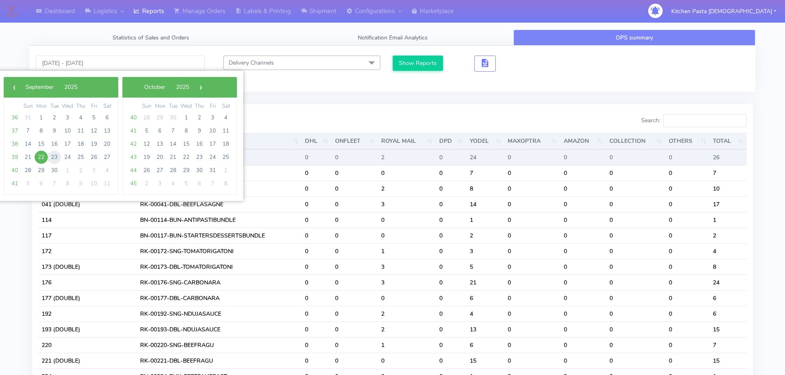
type input "[DATE] - [DATE]"
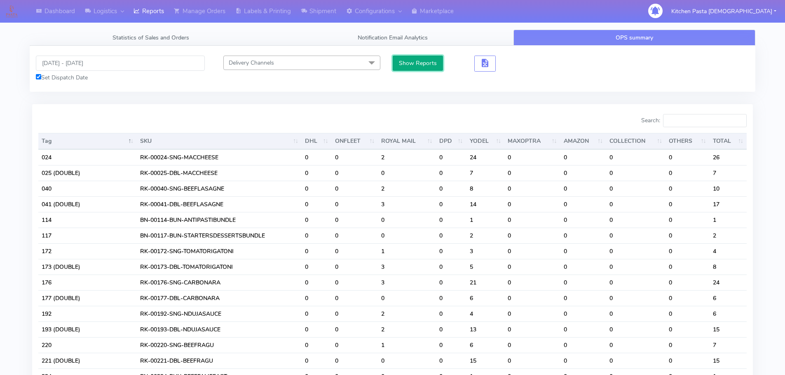
click at [422, 60] on button "Show Reports" at bounding box center [418, 63] width 51 height 15
click at [700, 121] on input "Search:" at bounding box center [705, 120] width 84 height 13
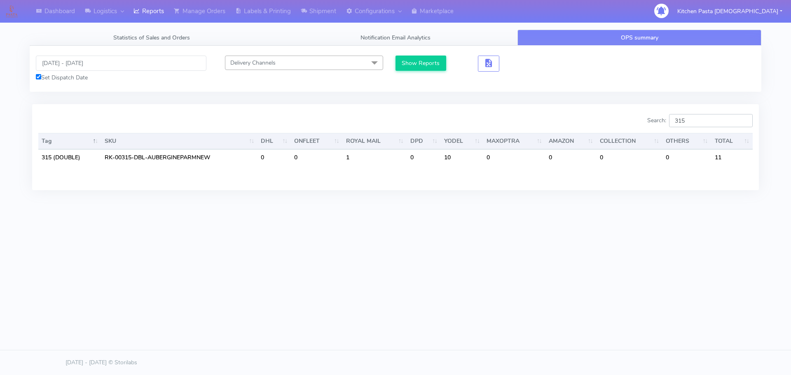
type input "315"
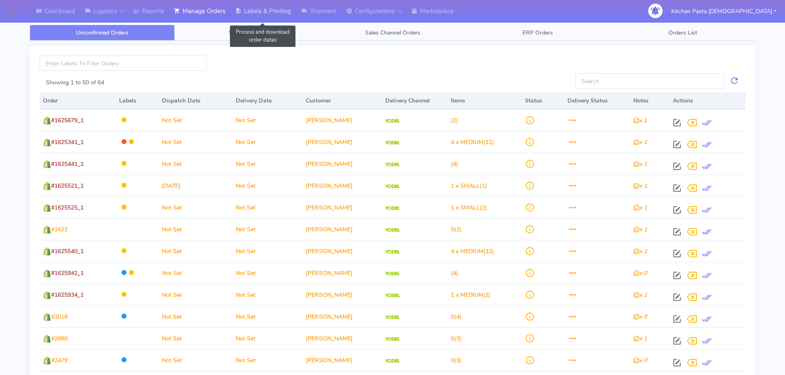
click at [284, 15] on link "Labels & Printing" at bounding box center [263, 11] width 66 height 23
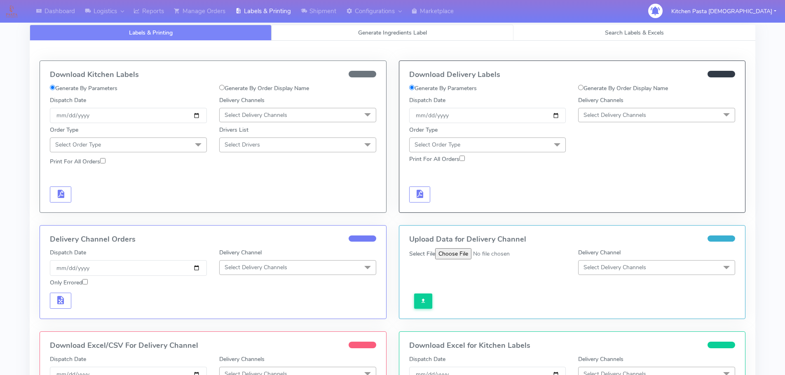
click at [347, 39] on link "Generate Ingredients Label" at bounding box center [393, 33] width 242 height 16
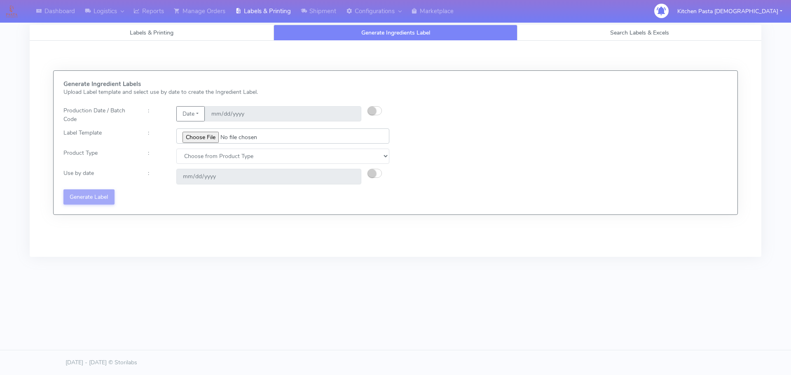
click at [193, 137] on input "file" at bounding box center [282, 136] width 213 height 15
type input "C:\fakepath\Ecom_176 _v6.jpg"
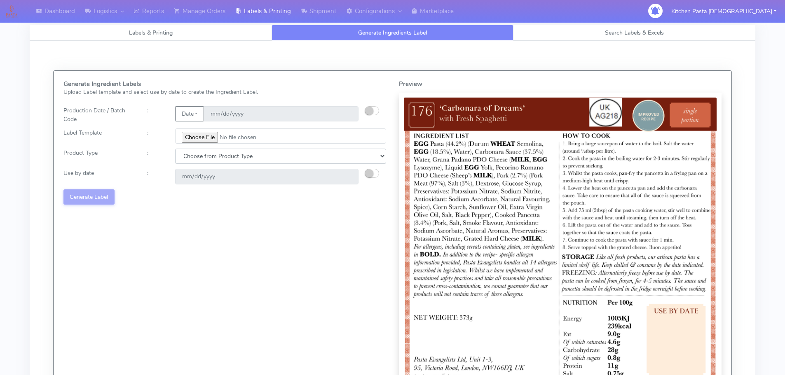
drag, startPoint x: 229, startPoint y: 152, endPoint x: 213, endPoint y: 163, distance: 18.9
click at [228, 152] on select "Choose from Product Type ECOM ERETAIL CIRCULAR CIRC_DESERTS LASAGNE" at bounding box center [280, 156] width 211 height 15
select select "0"
click at [175, 149] on select "Choose from Product Type ECOM ERETAIL CIRCULAR CIRC_DESERTS LASAGNE" at bounding box center [280, 156] width 211 height 15
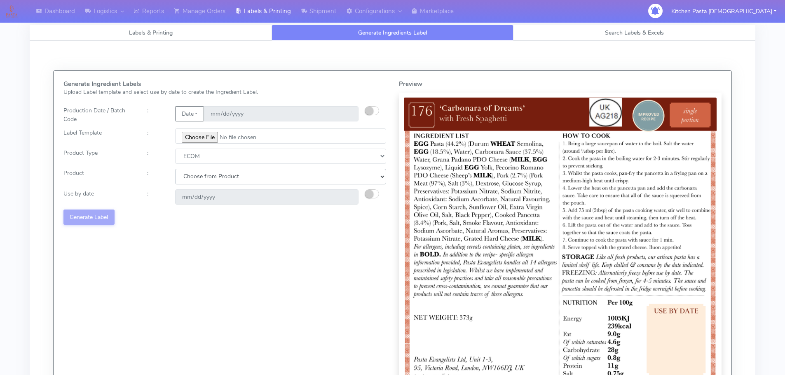
drag, startPoint x: 213, startPoint y: 163, endPoint x: 205, endPoint y: 184, distance: 22.6
click at [206, 180] on select "Choose from Product PLAIN PASTA (EXCEPT HURRA) HURRA FILLED PASTA BUTTER (INTER…" at bounding box center [280, 176] width 211 height 15
select select "0"
click at [175, 169] on select "Choose from Product PLAIN PASTA (EXCEPT HURRA) HURRA FILLED PASTA BUTTER (INTER…" at bounding box center [280, 176] width 211 height 15
click at [372, 193] on small "button" at bounding box center [369, 194] width 8 height 8
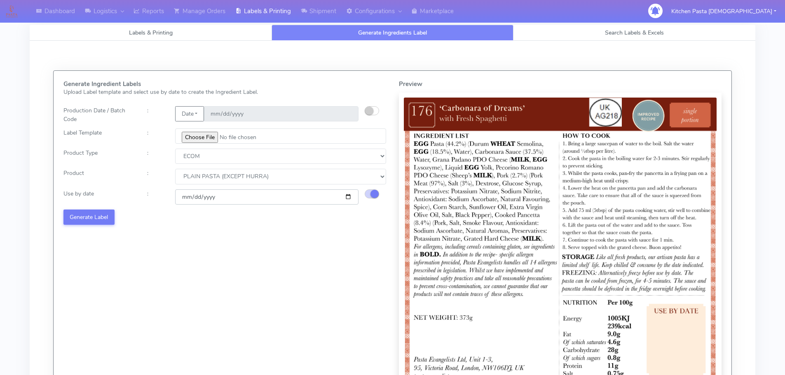
click at [345, 197] on input "[DATE]" at bounding box center [266, 197] width 183 height 15
type input "[DATE]"
click at [105, 215] on button "Generate Label" at bounding box center [88, 217] width 51 height 15
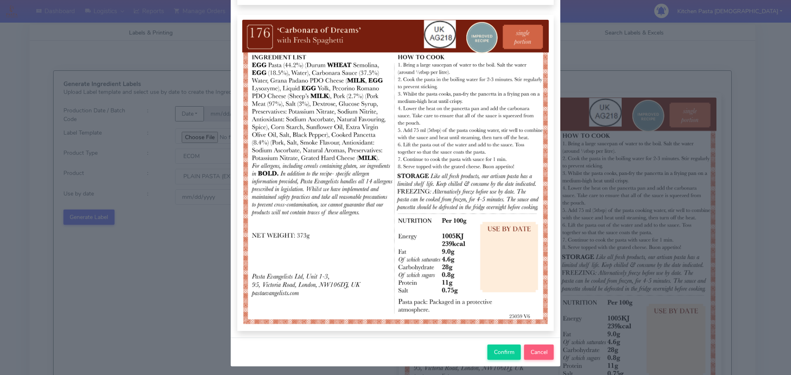
scroll to position [85, 0]
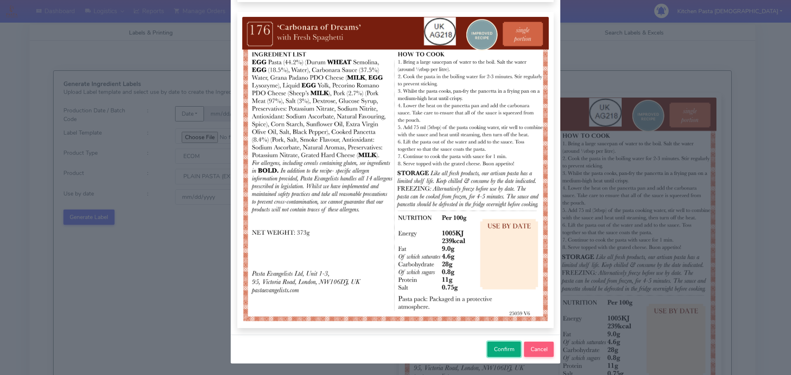
click at [503, 348] on span "Confirm" at bounding box center [504, 350] width 21 height 8
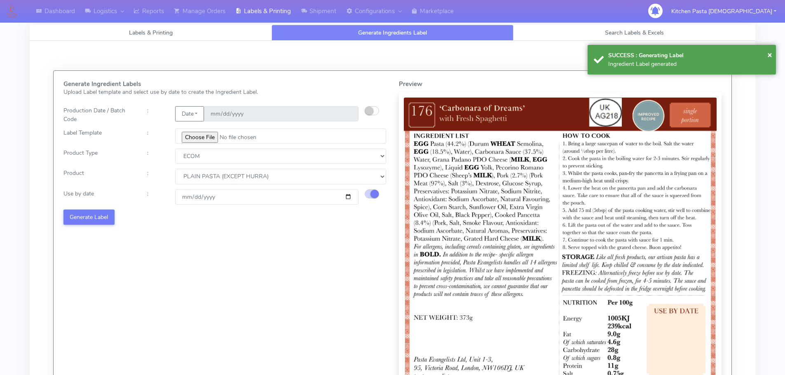
select select
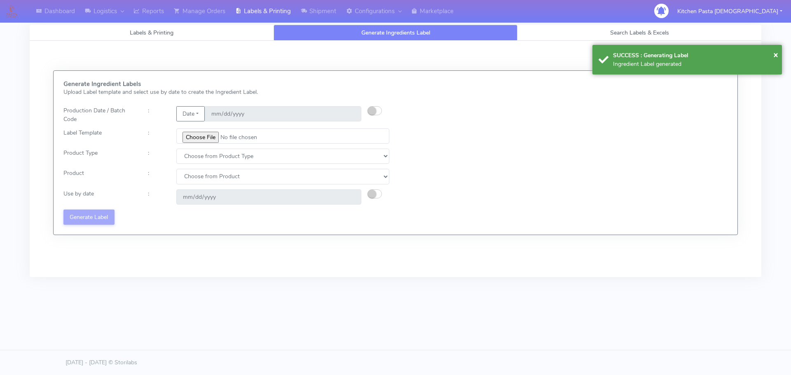
click at [212, 146] on div "Generate Ingredient Labels Upload Label template and select use by date to crea…" at bounding box center [226, 153] width 338 height 144
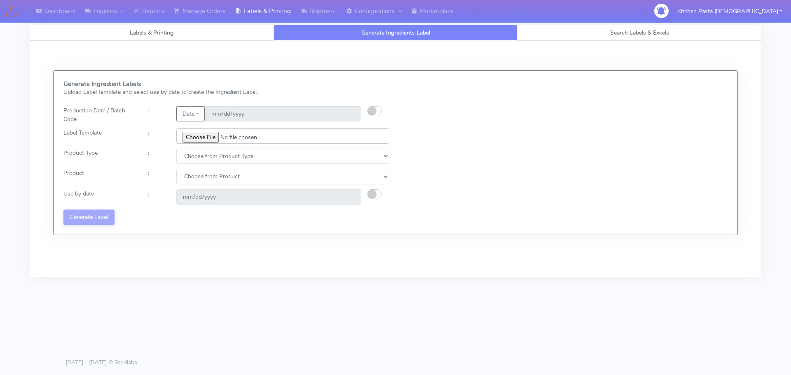
click at [211, 136] on input "file" at bounding box center [282, 136] width 213 height 15
type input "C:\fakepath\Ecom_177 _v6.jpg"
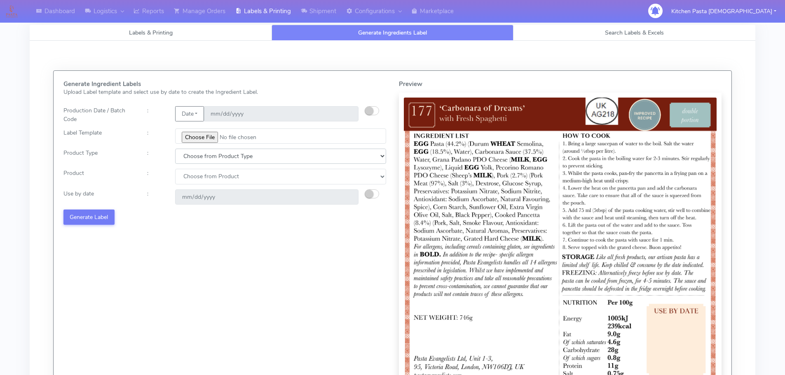
click at [221, 155] on select "Choose from Product Type ECOM ERETAIL CIRCULAR CIRC_DESERTS LASAGNE" at bounding box center [280, 156] width 211 height 15
select select "0"
click at [175, 149] on select "Choose from Product Type ECOM ERETAIL CIRCULAR CIRC_DESERTS LASAGNE" at bounding box center [280, 156] width 211 height 15
drag, startPoint x: 204, startPoint y: 174, endPoint x: 203, endPoint y: 182, distance: 8.3
click at [203, 179] on select "Choose from Product PLAIN PASTA (EXCEPT HURRA) HURRA FILLED PASTA BUTTER (INTER…" at bounding box center [280, 176] width 211 height 15
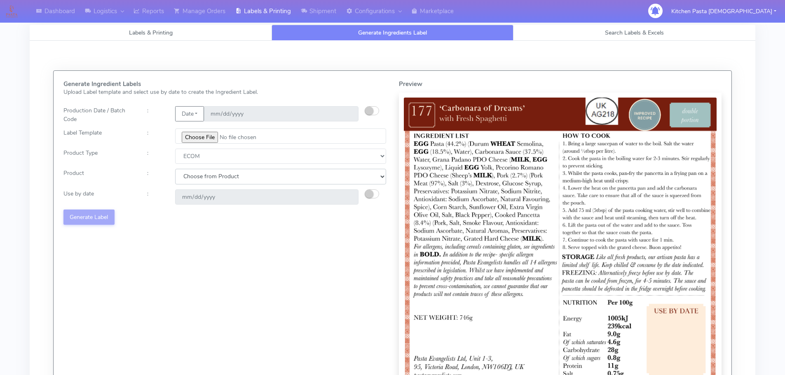
select select "0"
click at [175, 169] on select "Choose from Product PLAIN PASTA (EXCEPT HURRA) HURRA FILLED PASTA BUTTER (INTER…" at bounding box center [280, 176] width 211 height 15
click at [367, 195] on small "button" at bounding box center [369, 194] width 8 height 8
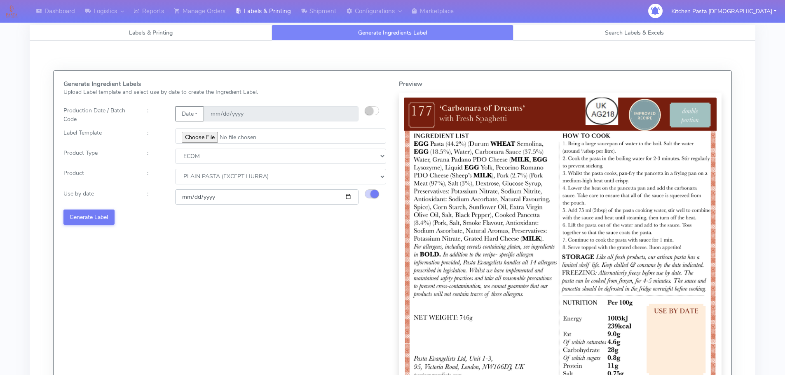
click at [345, 195] on input "[DATE]" at bounding box center [266, 197] width 183 height 15
type input "[DATE]"
click at [77, 223] on button "Generate Label" at bounding box center [88, 217] width 51 height 15
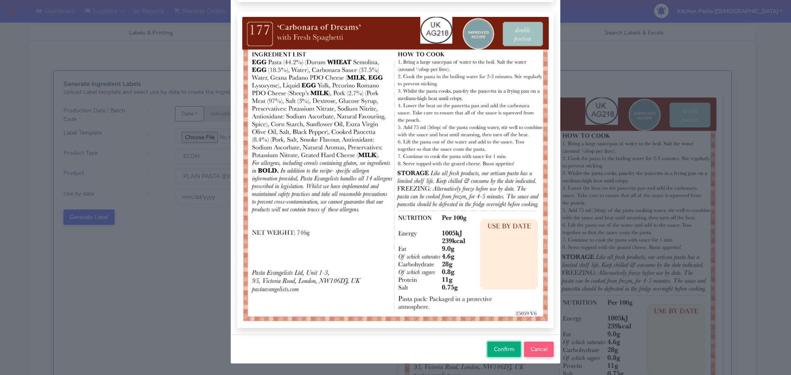
click at [495, 349] on span "Confirm" at bounding box center [504, 350] width 21 height 8
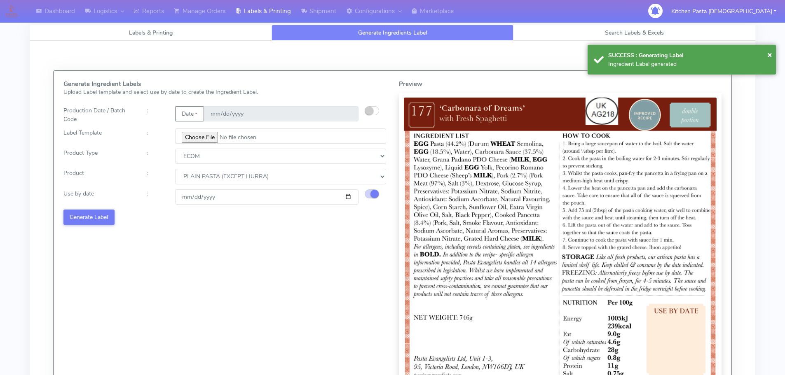
select select
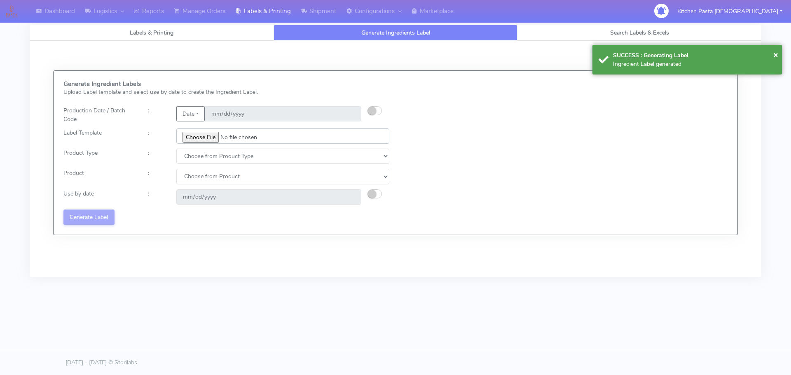
click at [194, 136] on input "file" at bounding box center [282, 136] width 213 height 15
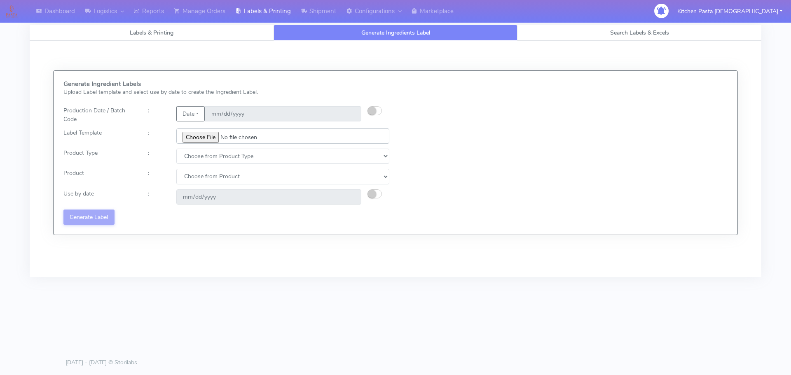
type input "C:\fakepath\Ecom_192 V8.jpg"
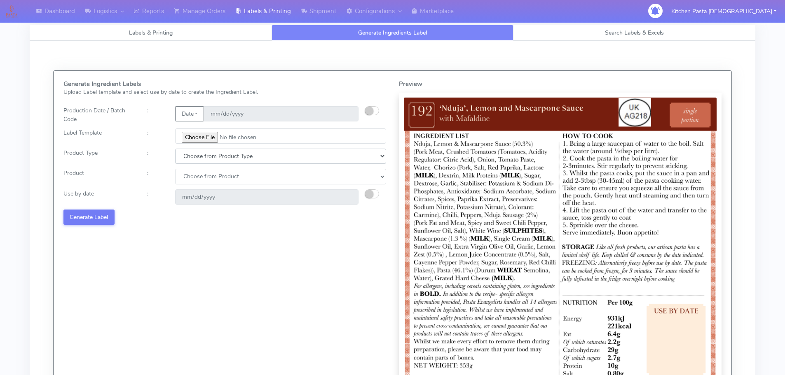
click at [218, 164] on select "Choose from Product Type ECOM ERETAIL CIRCULAR CIRC_DESERTS LASAGNE" at bounding box center [280, 156] width 211 height 15
select select "0"
click at [175, 149] on select "Choose from Product Type ECOM ERETAIL CIRCULAR CIRC_DESERTS LASAGNE" at bounding box center [280, 156] width 211 height 15
drag, startPoint x: 199, startPoint y: 178, endPoint x: 199, endPoint y: 184, distance: 6.6
click at [199, 183] on select "Choose from Product PLAIN PASTA (EXCEPT HURRA) HURRA FILLED PASTA BUTTER (INTER…" at bounding box center [280, 176] width 211 height 15
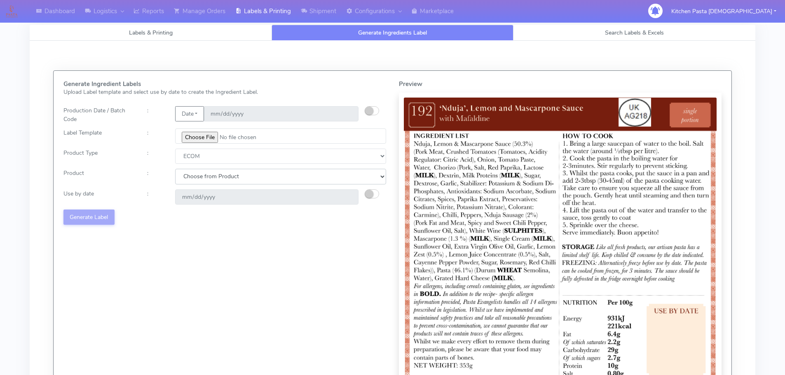
select select "0"
click at [175, 169] on select "Choose from Product PLAIN PASTA (EXCEPT HURRA) HURRA FILLED PASTA BUTTER (INTER…" at bounding box center [280, 176] width 211 height 15
click at [363, 196] on div "[DATE]" at bounding box center [267, 197] width 196 height 15
click at [366, 197] on small "button" at bounding box center [369, 194] width 8 height 8
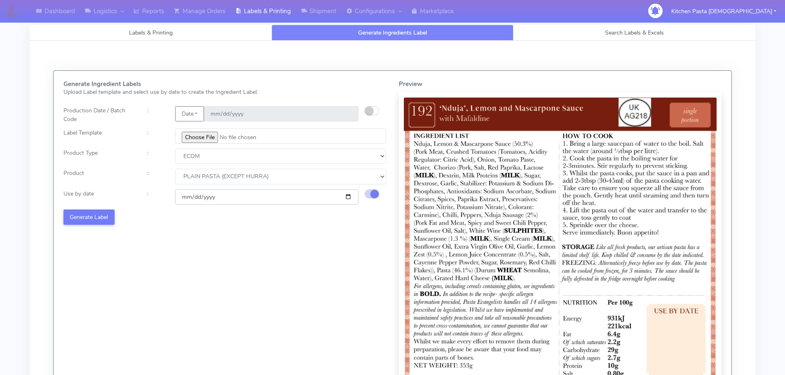
click at [349, 197] on input "[DATE]" at bounding box center [266, 197] width 183 height 15
type input "[DATE]"
click at [105, 218] on button "Generate Label" at bounding box center [88, 217] width 51 height 15
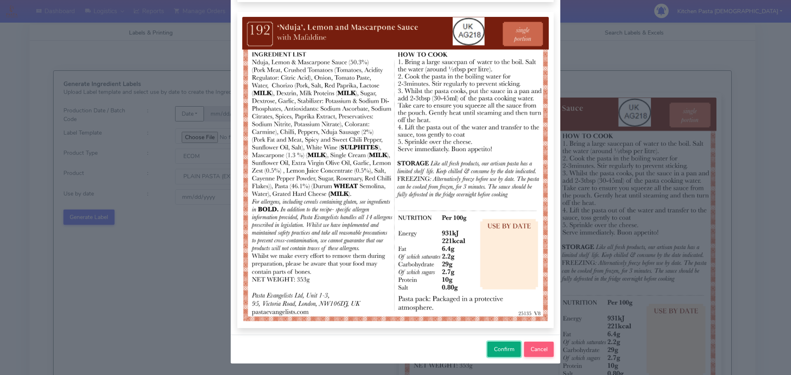
click at [505, 345] on button "Confirm" at bounding box center [504, 349] width 33 height 15
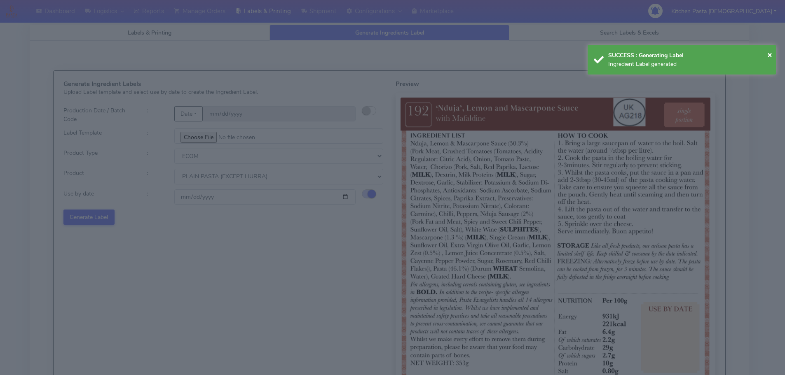
select select
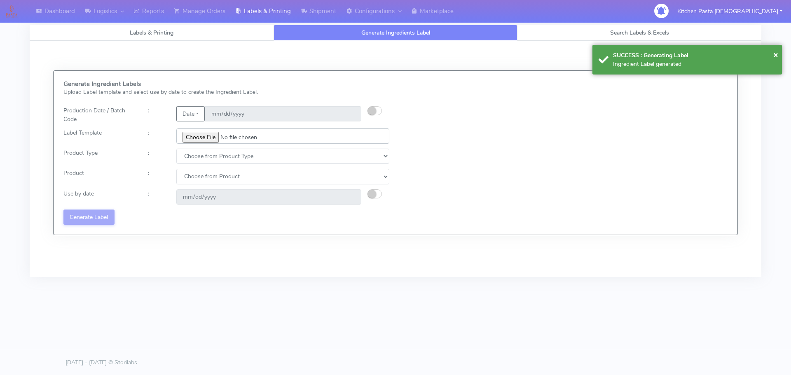
click at [187, 139] on input "file" at bounding box center [282, 136] width 213 height 15
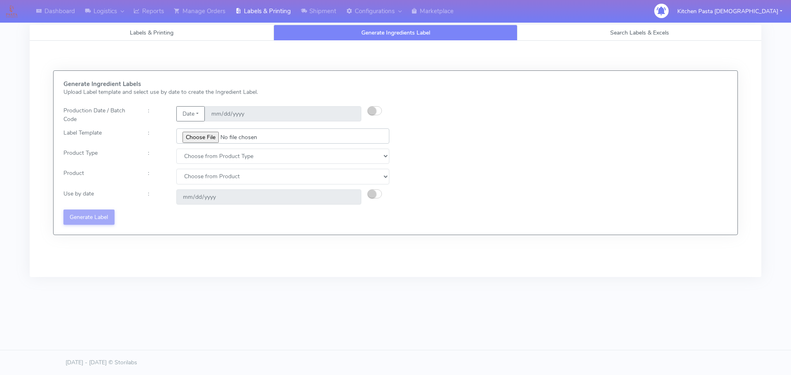
type input "C:\fakepath\Ecom_193 V8.jpg"
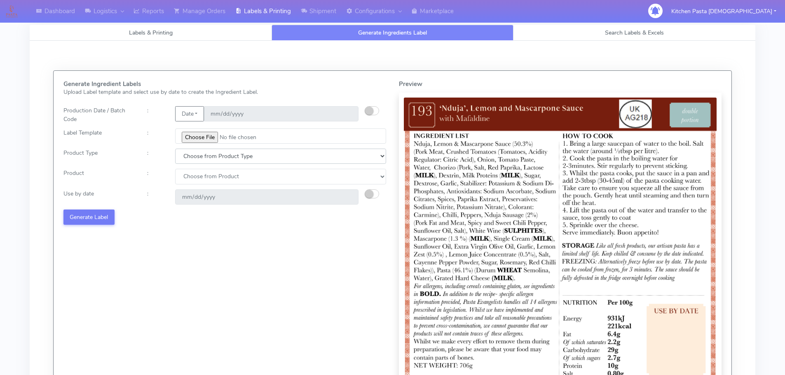
click at [193, 161] on select "Choose from Product Type ECOM ERETAIL CIRCULAR CIRC_DESERTS LASAGNE" at bounding box center [280, 156] width 211 height 15
select select "0"
click at [175, 149] on select "Choose from Product Type ECOM ERETAIL CIRCULAR CIRC_DESERTS LASAGNE" at bounding box center [280, 156] width 211 height 15
click at [193, 178] on select "Choose from Product PLAIN PASTA (EXCEPT HURRA) HURRA FILLED PASTA BUTTER (INTER…" at bounding box center [280, 176] width 211 height 15
select select "0"
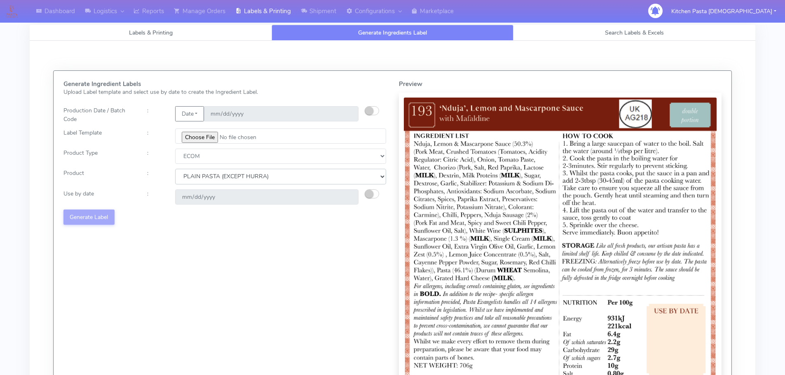
click at [175, 169] on select "Choose from Product PLAIN PASTA (EXCEPT HURRA) HURRA FILLED PASTA BUTTER (INTER…" at bounding box center [280, 176] width 211 height 15
click at [372, 192] on small "button" at bounding box center [369, 194] width 8 height 8
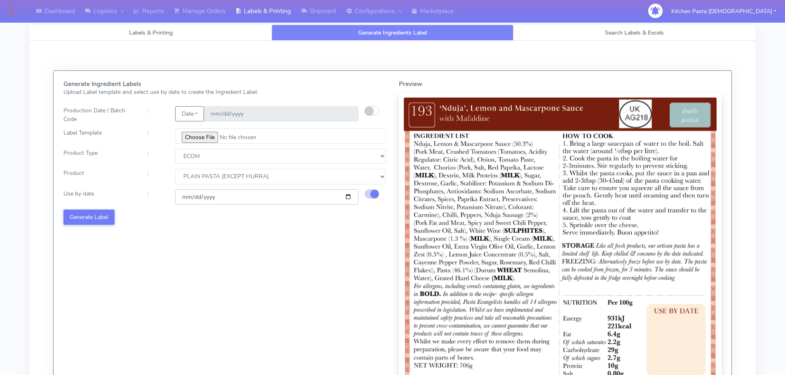
click at [348, 195] on input "[DATE]" at bounding box center [266, 197] width 183 height 15
type input "[DATE]"
click at [105, 206] on div "Generate Ingredient Labels Upload Label template and select use by date to crea…" at bounding box center [224, 248] width 335 height 335
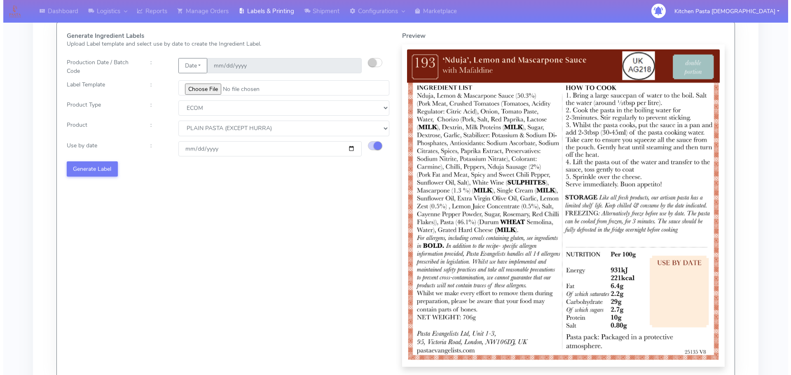
scroll to position [124, 0]
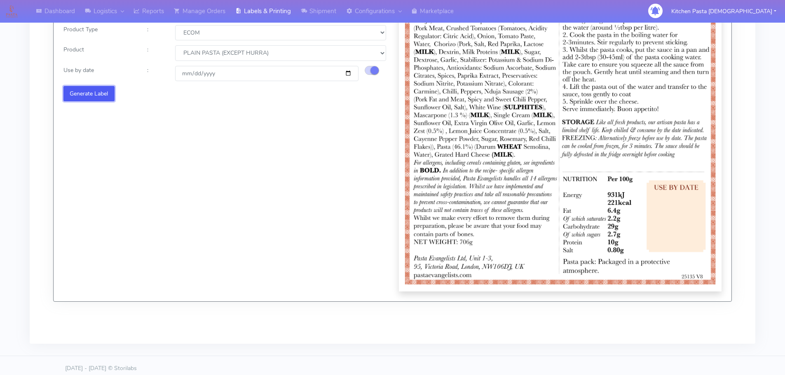
click at [76, 91] on button "Generate Label" at bounding box center [88, 93] width 51 height 15
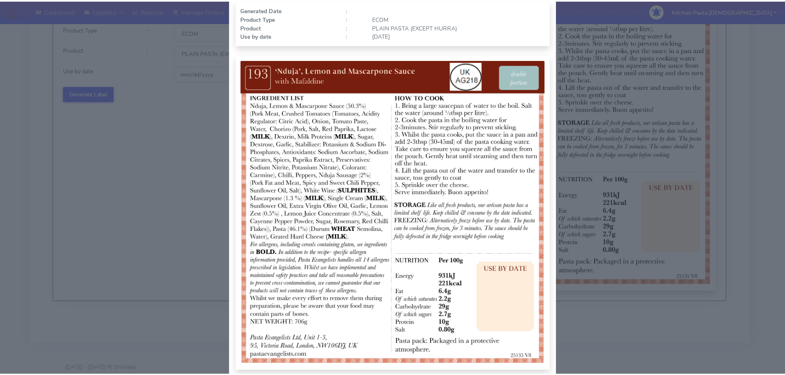
scroll to position [82, 0]
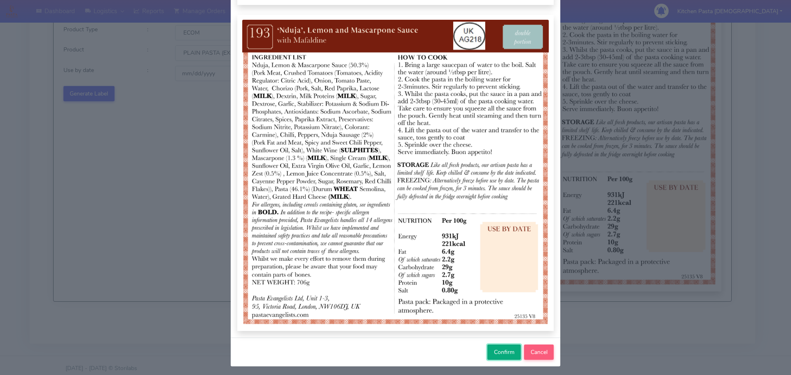
click at [490, 350] on button "Confirm" at bounding box center [504, 352] width 33 height 15
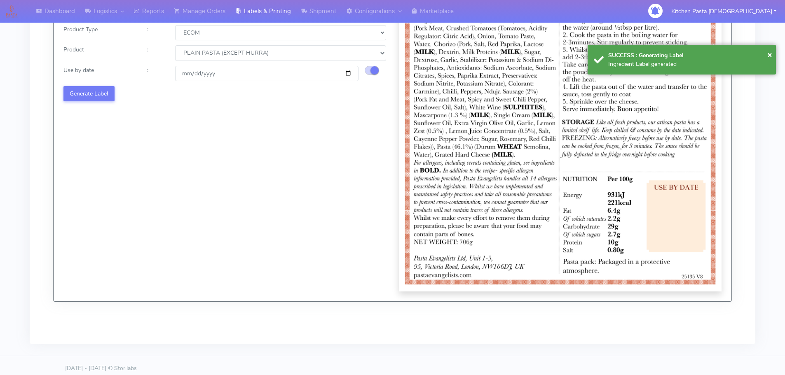
select select
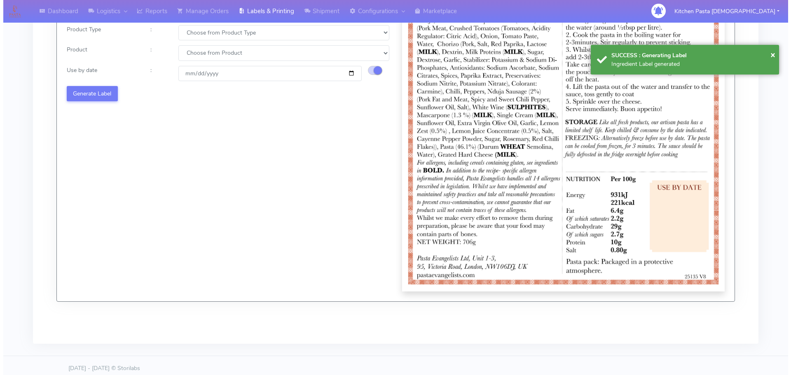
scroll to position [0, 0]
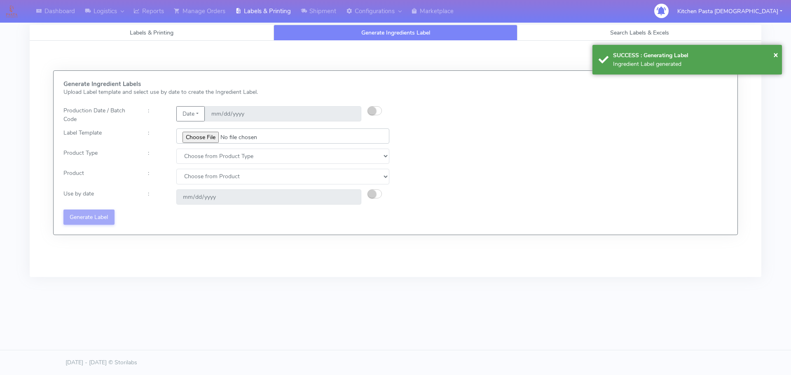
click at [197, 137] on input "file" at bounding box center [282, 136] width 213 height 15
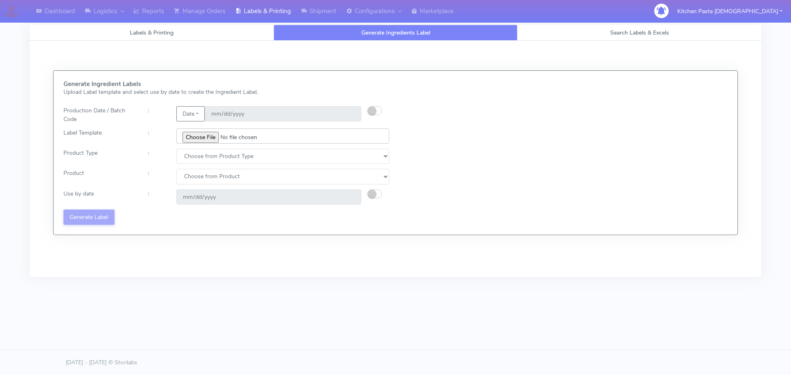
type input "C:\fakepath\Ecom_240_V3.jpg"
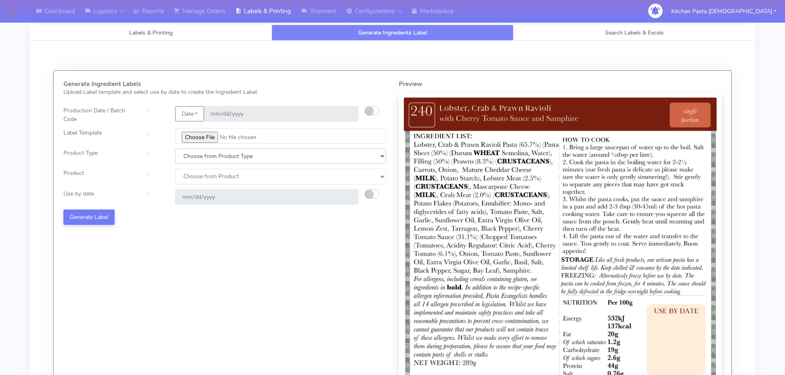
drag, startPoint x: 217, startPoint y: 159, endPoint x: 216, endPoint y: 164, distance: 5.8
click at [217, 159] on select "Choose from Product Type ECOM ERETAIL CIRCULAR CIRC_DESERTS LASAGNE" at bounding box center [280, 156] width 211 height 15
select select "0"
click at [175, 149] on select "Choose from Product Type ECOM ERETAIL CIRCULAR CIRC_DESERTS LASAGNE" at bounding box center [280, 156] width 211 height 15
click at [209, 181] on select "Choose from Product PLAIN PASTA (EXCEPT HURRA) HURRA FILLED PASTA BUTTER (INTER…" at bounding box center [280, 176] width 211 height 15
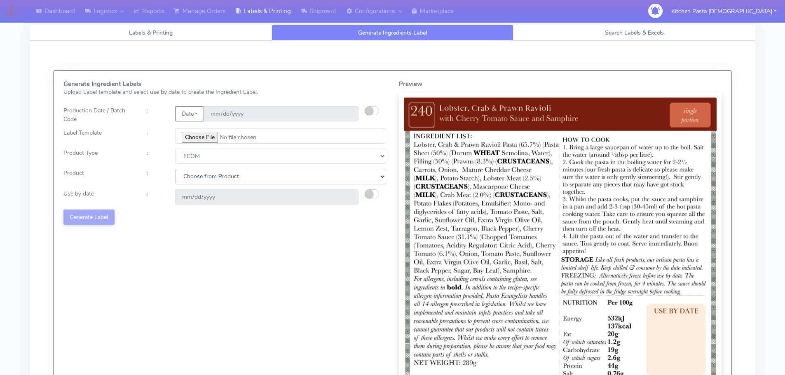
select select "0"
click at [175, 169] on select "Choose from Product PLAIN PASTA (EXCEPT HURRA) HURRA FILLED PASTA BUTTER (INTER…" at bounding box center [280, 176] width 211 height 15
click at [372, 193] on small "button" at bounding box center [369, 194] width 8 height 8
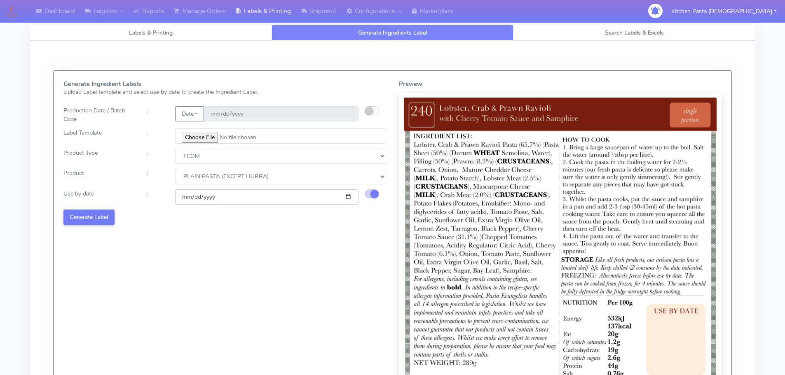
click at [350, 196] on input "[DATE]" at bounding box center [266, 197] width 183 height 15
type input "[DATE]"
click at [85, 213] on button "Generate Label" at bounding box center [88, 217] width 51 height 15
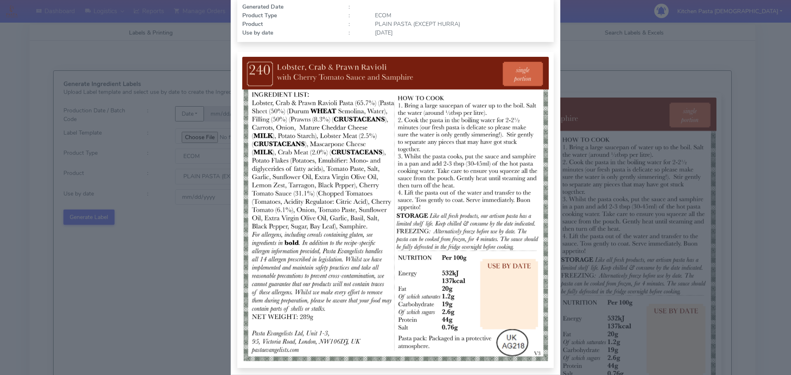
scroll to position [85, 0]
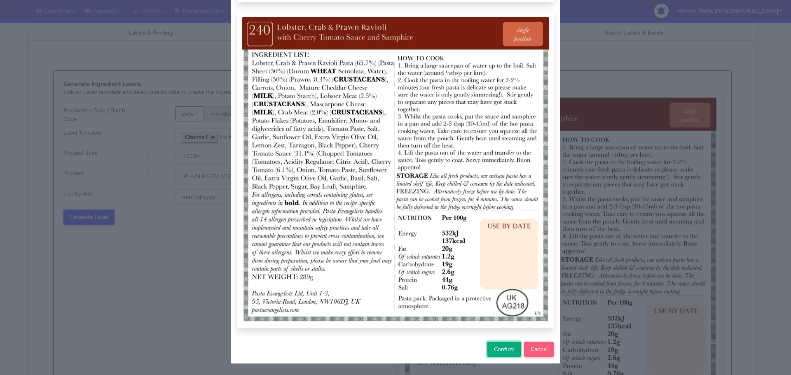
click at [494, 350] on span "Confirm" at bounding box center [504, 350] width 21 height 8
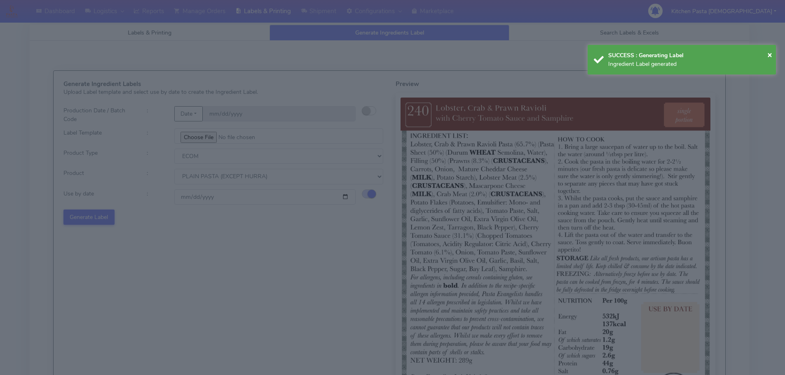
select select
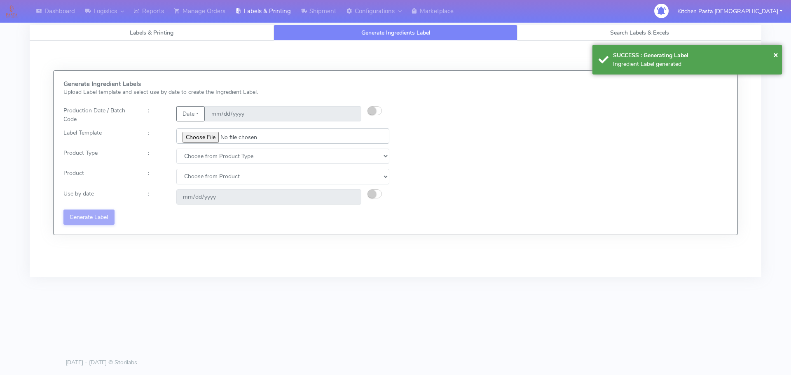
click at [201, 138] on input "file" at bounding box center [282, 136] width 213 height 15
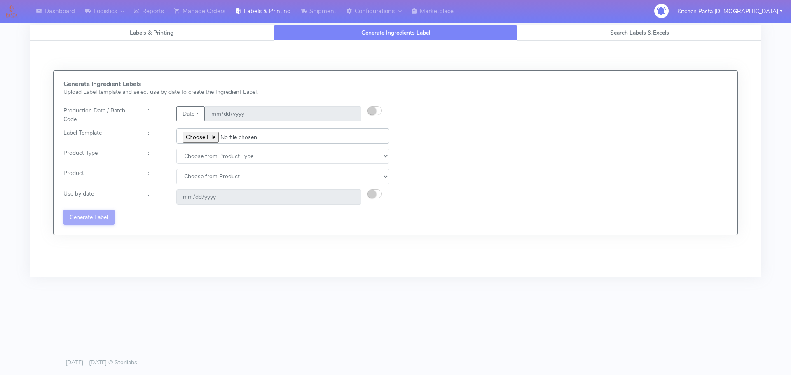
type input "C:\fakepath\Ecom_250_V3.jpg"
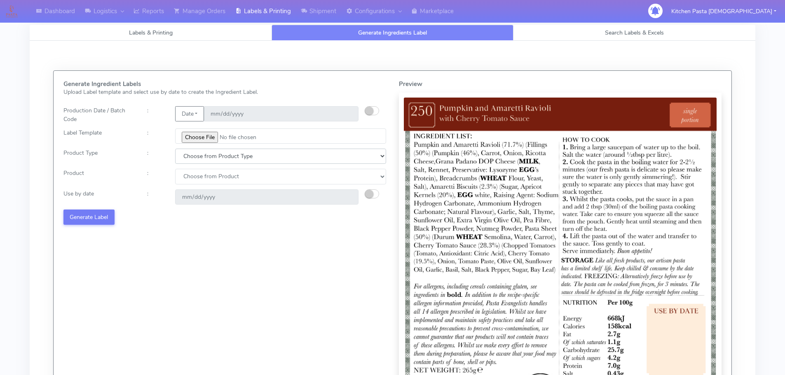
drag, startPoint x: 224, startPoint y: 158, endPoint x: 220, endPoint y: 162, distance: 5.9
click at [224, 158] on select "Choose from Product Type ECOM ERETAIL CIRCULAR CIRC_DESERTS LASAGNE" at bounding box center [280, 156] width 211 height 15
select select "0"
click at [175, 149] on select "Choose from Product Type ECOM ERETAIL CIRCULAR CIRC_DESERTS LASAGNE" at bounding box center [280, 156] width 211 height 15
drag, startPoint x: 210, startPoint y: 178, endPoint x: 209, endPoint y: 183, distance: 4.6
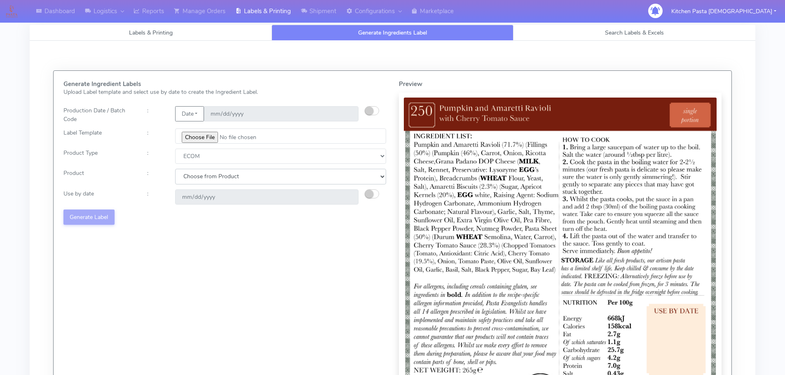
click at [209, 180] on select "Choose from Product PLAIN PASTA (EXCEPT HURRA) HURRA FILLED PASTA BUTTER (INTER…" at bounding box center [280, 176] width 211 height 15
select select "0"
click at [175, 169] on select "Choose from Product PLAIN PASTA (EXCEPT HURRA) HURRA FILLED PASTA BUTTER (INTER…" at bounding box center [280, 176] width 211 height 15
click at [365, 192] on button "button" at bounding box center [372, 194] width 14 height 9
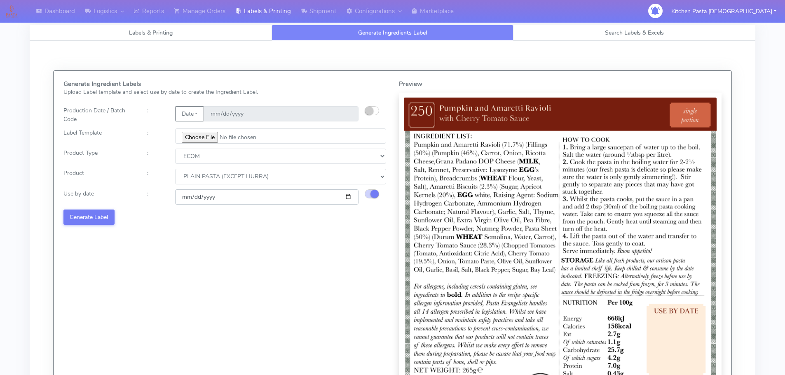
click at [345, 195] on input "[DATE]" at bounding box center [266, 197] width 183 height 15
type input "[DATE]"
click at [100, 218] on button "Generate Label" at bounding box center [88, 217] width 51 height 15
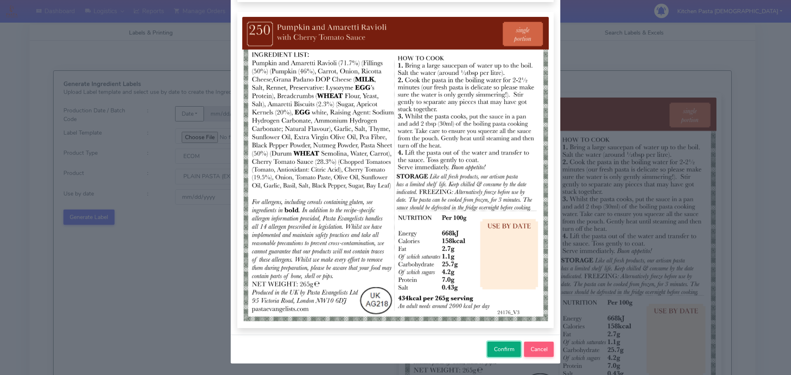
click at [503, 349] on span "Confirm" at bounding box center [504, 350] width 21 height 8
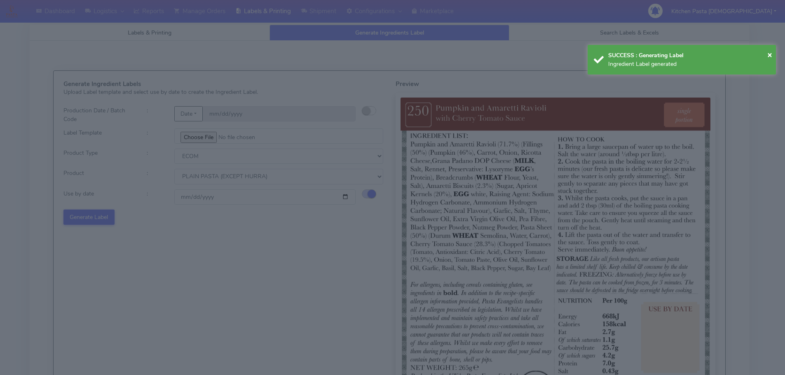
select select
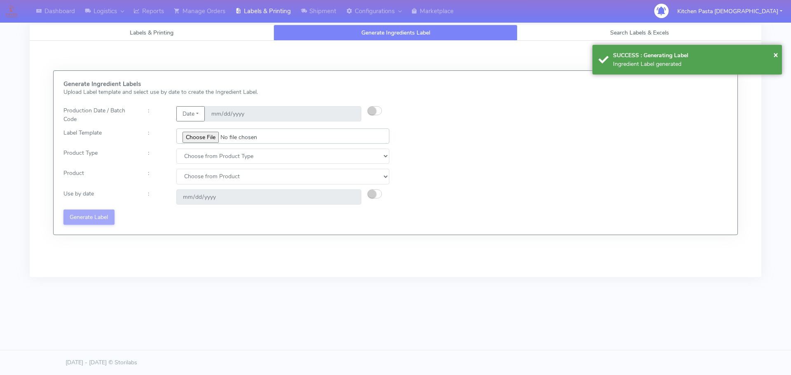
click at [206, 140] on input "file" at bounding box center [282, 136] width 213 height 15
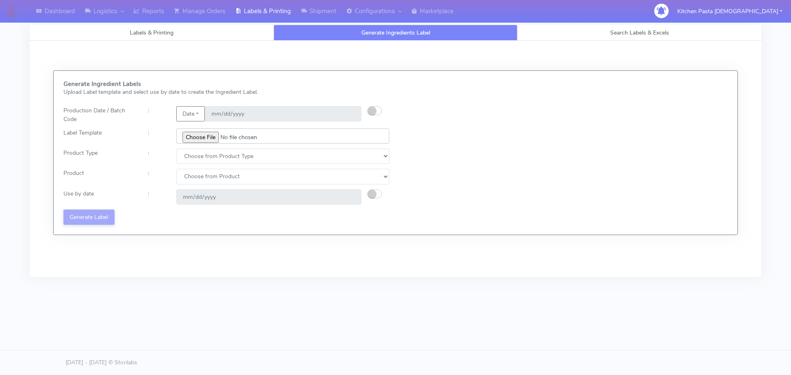
type input "C:\fakepath\Ecom_251_V3.jpg"
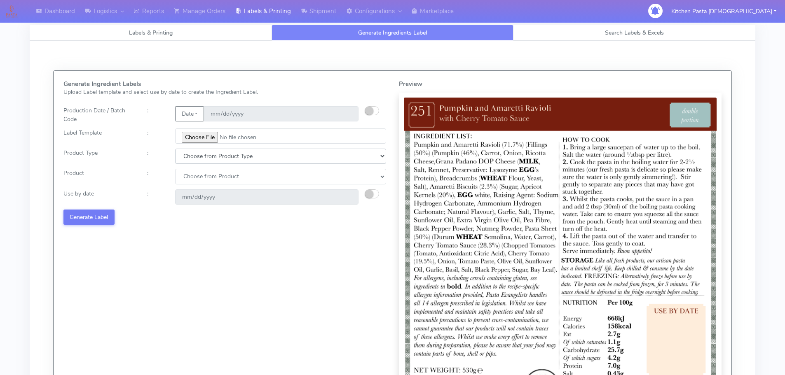
click at [202, 156] on select "Choose from Product Type ECOM ERETAIL CIRCULAR CIRC_DESERTS LASAGNE" at bounding box center [280, 156] width 211 height 15
select select "0"
click at [175, 149] on select "Choose from Product Type ECOM ERETAIL CIRCULAR CIRC_DESERTS LASAGNE" at bounding box center [280, 156] width 211 height 15
click at [198, 175] on select "Choose from Product PLAIN PASTA (EXCEPT HURRA) HURRA FILLED PASTA BUTTER (INTER…" at bounding box center [280, 176] width 211 height 15
select select "0"
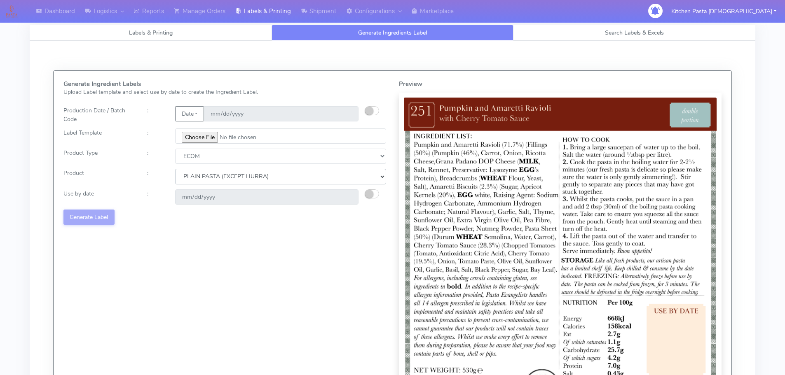
click at [175, 169] on select "Choose from Product PLAIN PASTA (EXCEPT HURRA) HURRA FILLED PASTA BUTTER (INTER…" at bounding box center [280, 176] width 211 height 15
click at [369, 193] on small "button" at bounding box center [369, 194] width 8 height 8
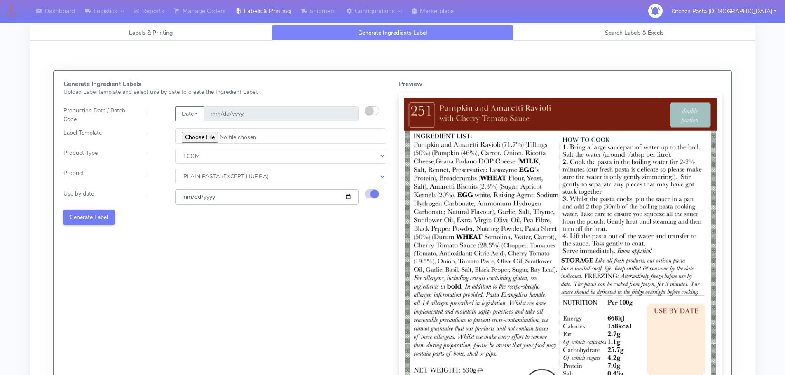
click at [347, 199] on input "[DATE]" at bounding box center [266, 197] width 183 height 15
type input "[DATE]"
click at [86, 216] on button "Generate Label" at bounding box center [88, 217] width 51 height 15
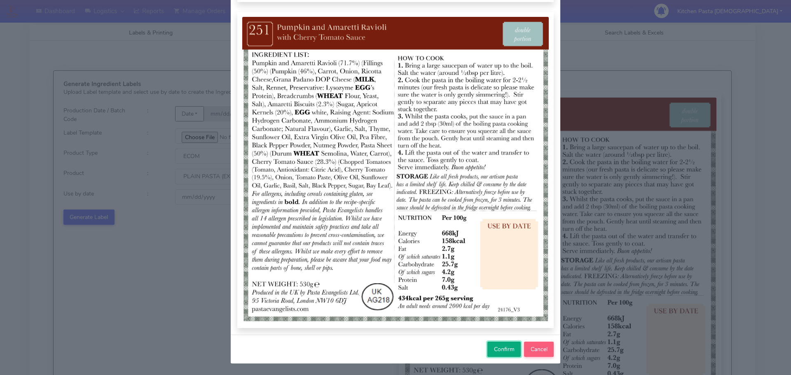
click at [495, 347] on span "Confirm" at bounding box center [504, 350] width 21 height 8
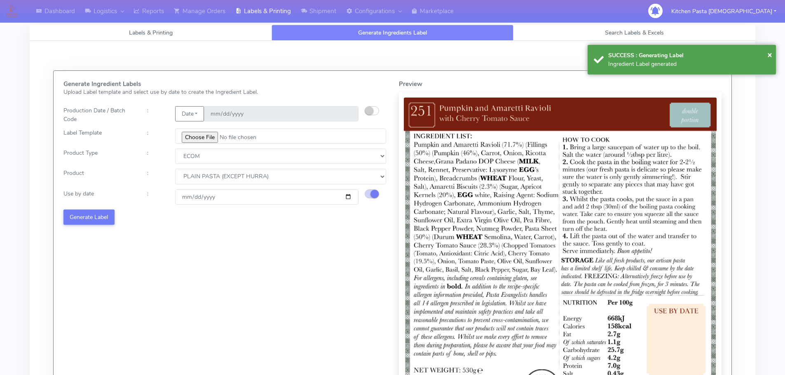
select select
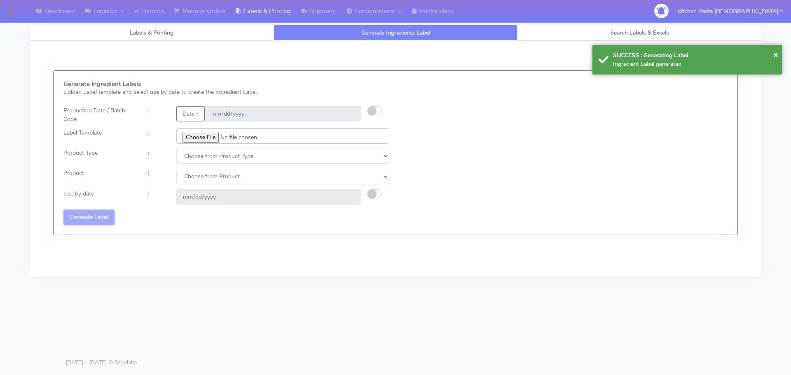
click at [198, 138] on input "file" at bounding box center [282, 136] width 213 height 15
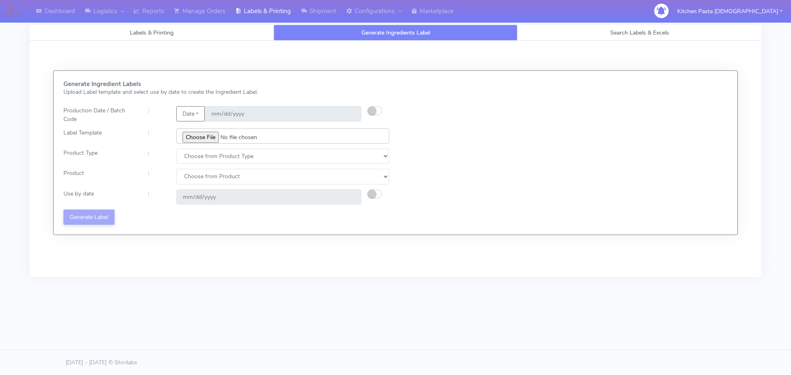
type input "C:\fakepath\Ecom_300_V2.jpg"
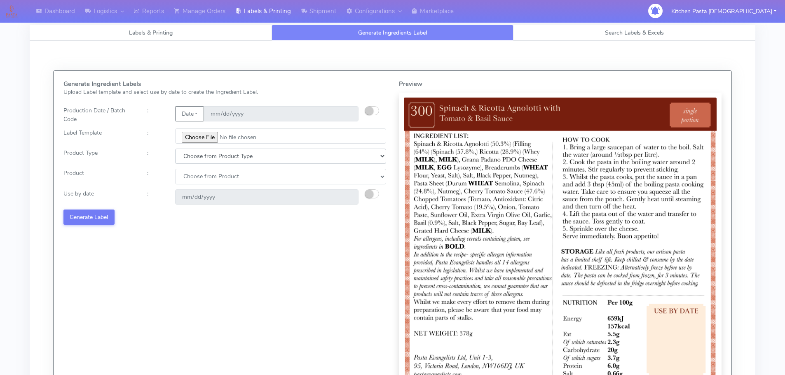
drag, startPoint x: 216, startPoint y: 157, endPoint x: 210, endPoint y: 163, distance: 8.8
click at [216, 157] on select "Choose from Product Type ECOM ERETAIL CIRCULAR CIRC_DESERTS LASAGNE" at bounding box center [280, 156] width 211 height 15
select select "0"
click at [175, 149] on select "Choose from Product Type ECOM ERETAIL CIRCULAR CIRC_DESERTS LASAGNE" at bounding box center [280, 156] width 211 height 15
drag, startPoint x: 193, startPoint y: 176, endPoint x: 193, endPoint y: 184, distance: 8.3
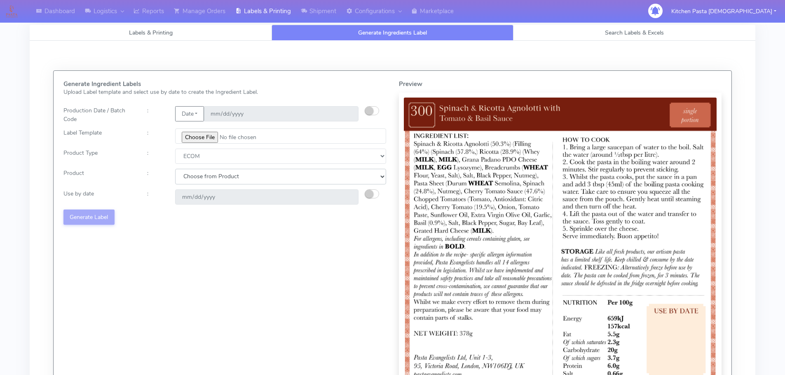
click at [193, 179] on select "Choose from Product PLAIN PASTA (EXCEPT HURRA) HURRA FILLED PASTA BUTTER (INTER…" at bounding box center [280, 176] width 211 height 15
select select "0"
click at [175, 169] on select "Choose from Product PLAIN PASTA (EXCEPT HURRA) HURRA FILLED PASTA BUTTER (INTER…" at bounding box center [280, 176] width 211 height 15
click at [373, 194] on button "button" at bounding box center [372, 194] width 14 height 9
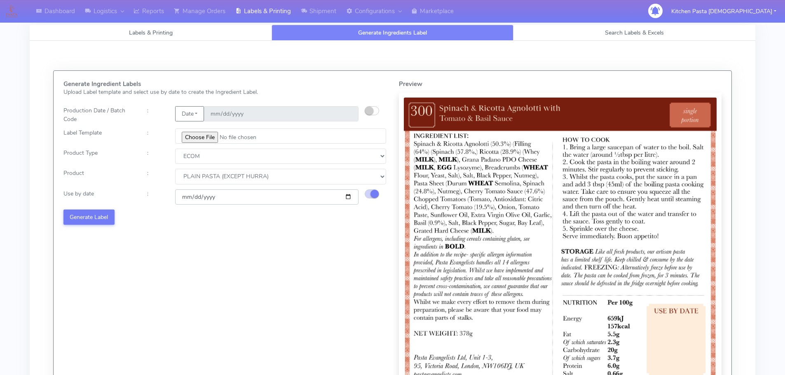
click at [348, 195] on input "[DATE]" at bounding box center [266, 197] width 183 height 15
type input "[DATE]"
click at [98, 222] on button "Generate Label" at bounding box center [88, 217] width 51 height 15
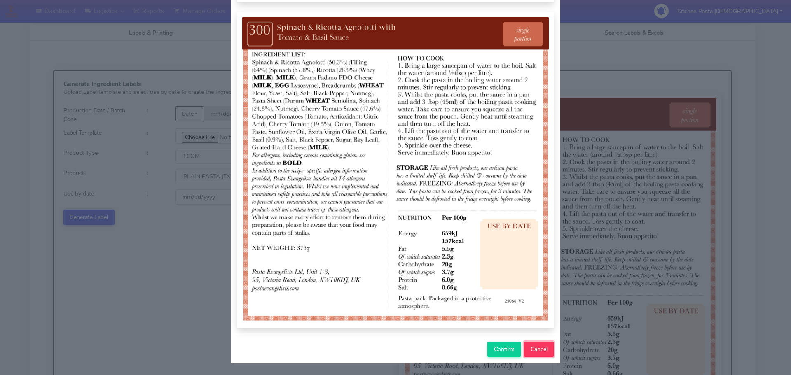
click at [537, 347] on button "Cancel" at bounding box center [539, 349] width 30 height 15
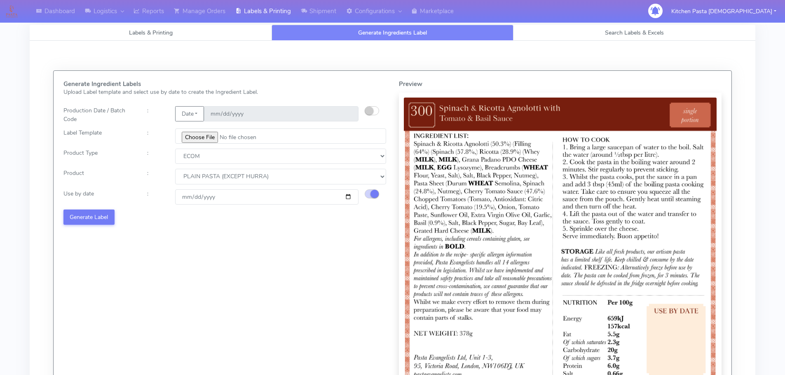
select select
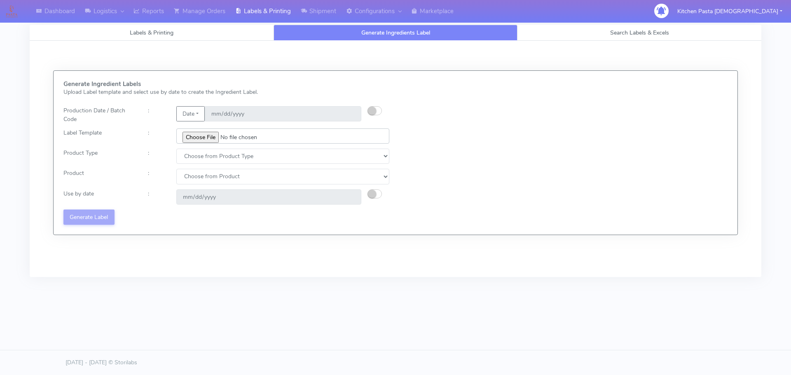
click at [204, 138] on input "file" at bounding box center [282, 136] width 213 height 15
type input "C:\fakepath\Ecom_300_V2.jpg"
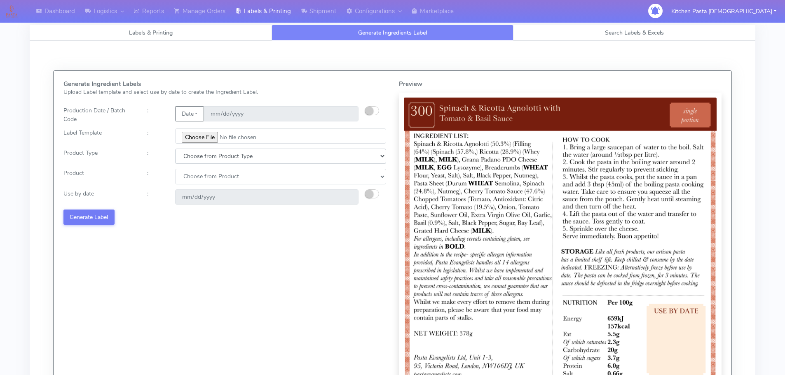
click at [219, 156] on select "Choose from Product Type ECOM ERETAIL CIRCULAR CIRC_DESERTS LASAGNE" at bounding box center [280, 156] width 211 height 15
select select "0"
click at [175, 149] on select "Choose from Product Type ECOM ERETAIL CIRCULAR CIRC_DESERTS LASAGNE" at bounding box center [280, 156] width 211 height 15
drag, startPoint x: 206, startPoint y: 175, endPoint x: 206, endPoint y: 184, distance: 9.5
click at [206, 176] on select "Choose from Product PLAIN PASTA (EXCEPT HURRA) HURRA FILLED PASTA BUTTER (INTER…" at bounding box center [280, 176] width 211 height 15
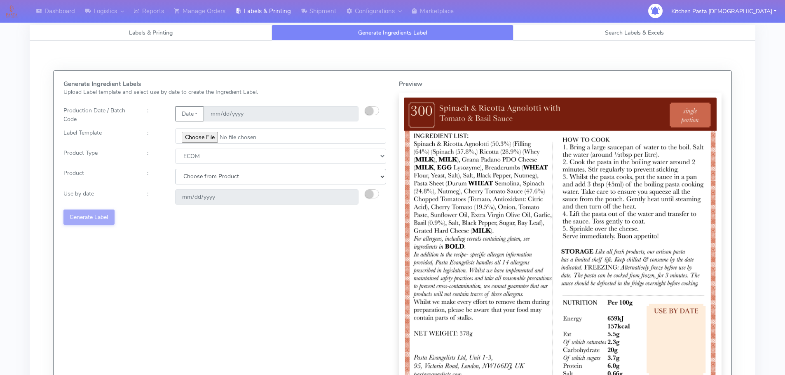
select select "0"
click at [175, 169] on select "Choose from Product PLAIN PASTA (EXCEPT HURRA) HURRA FILLED PASTA BUTTER (INTER…" at bounding box center [280, 176] width 211 height 15
click at [370, 192] on small "button" at bounding box center [369, 194] width 8 height 8
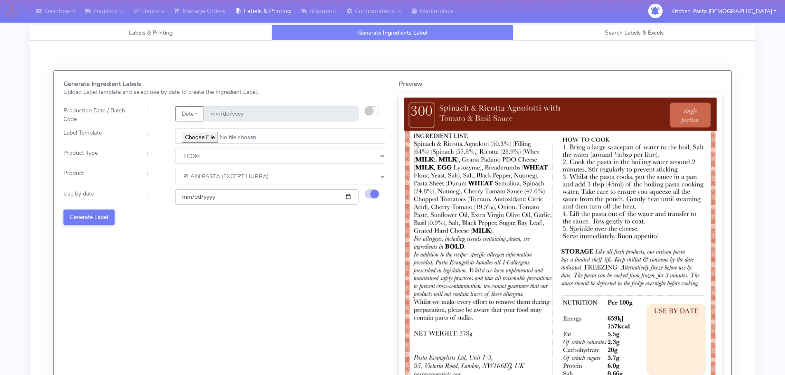
click at [348, 198] on input "[DATE]" at bounding box center [266, 197] width 183 height 15
type input "[DATE]"
click at [98, 213] on button "Generate Label" at bounding box center [88, 217] width 51 height 15
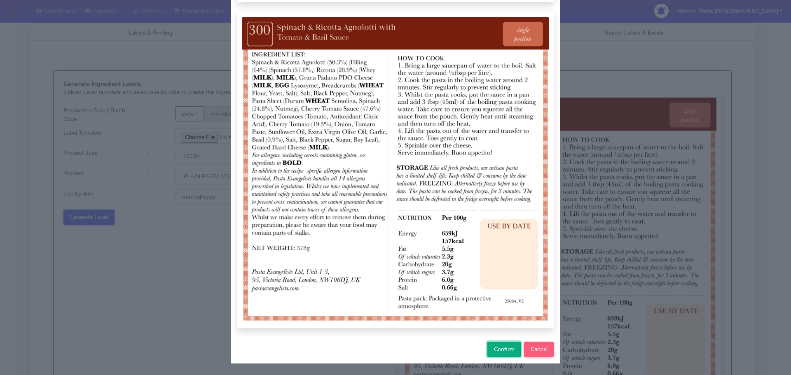
click at [494, 350] on span "Confirm" at bounding box center [504, 350] width 21 height 8
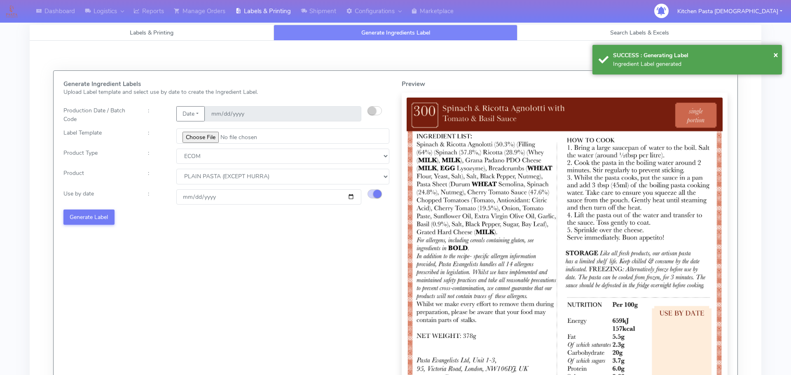
select select "0"
select select
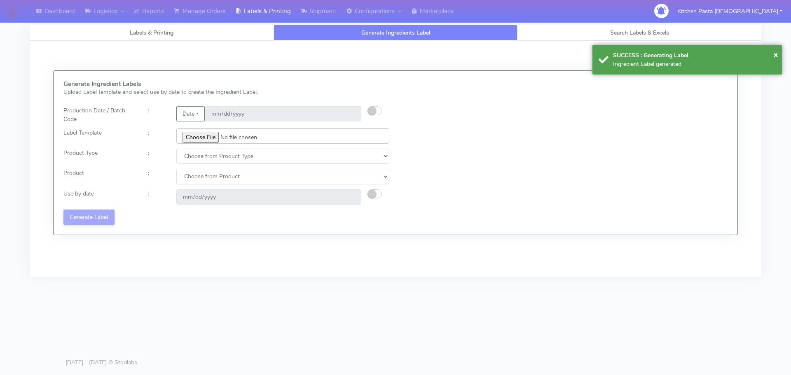
click at [205, 142] on input "file" at bounding box center [282, 136] width 213 height 15
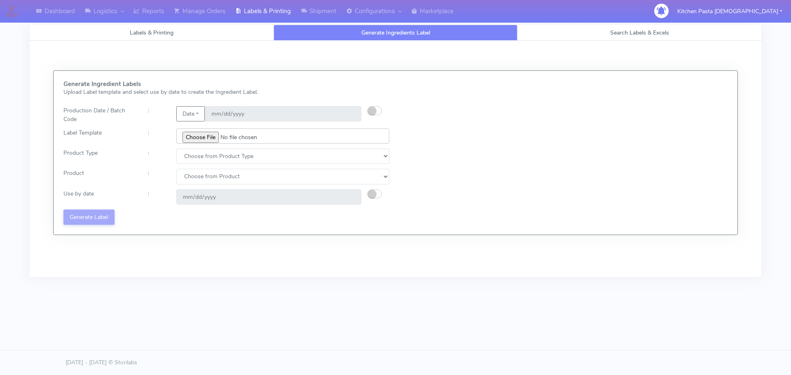
type input "C:\fakepath\Ecom_352_V2.jpg"
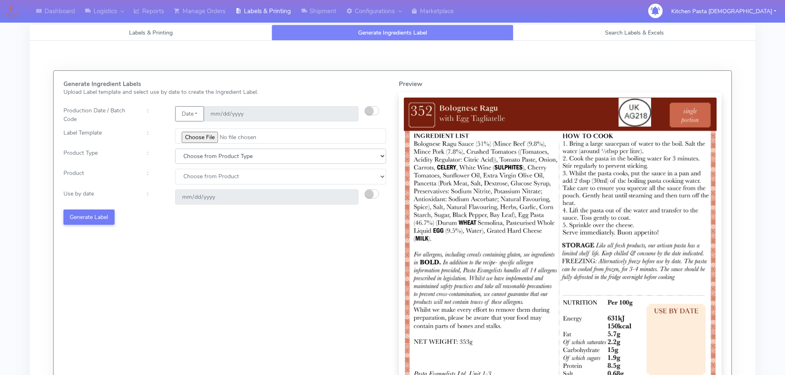
click at [220, 161] on select "Choose from Product Type ECOM ERETAIL CIRCULAR CIRC_DESERTS LASAGNE" at bounding box center [280, 156] width 211 height 15
select select "0"
click at [175, 149] on select "Choose from Product Type ECOM ERETAIL CIRCULAR CIRC_DESERTS LASAGNE" at bounding box center [280, 156] width 211 height 15
drag, startPoint x: 207, startPoint y: 177, endPoint x: 207, endPoint y: 182, distance: 4.5
click at [207, 181] on select "Choose from Product PLAIN PASTA (EXCEPT HURRA) HURRA FILLED PASTA BUTTER (INTER…" at bounding box center [280, 176] width 211 height 15
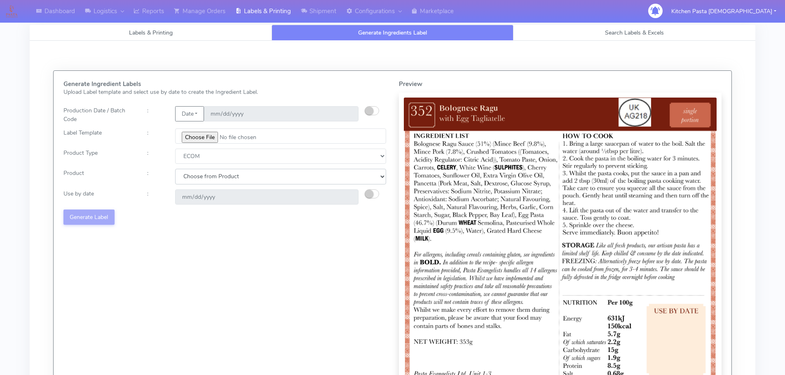
select select "0"
click at [175, 169] on select "Choose from Product PLAIN PASTA (EXCEPT HURRA) HURRA FILLED PASTA BUTTER (INTER…" at bounding box center [280, 176] width 211 height 15
click at [367, 192] on small "button" at bounding box center [369, 194] width 8 height 8
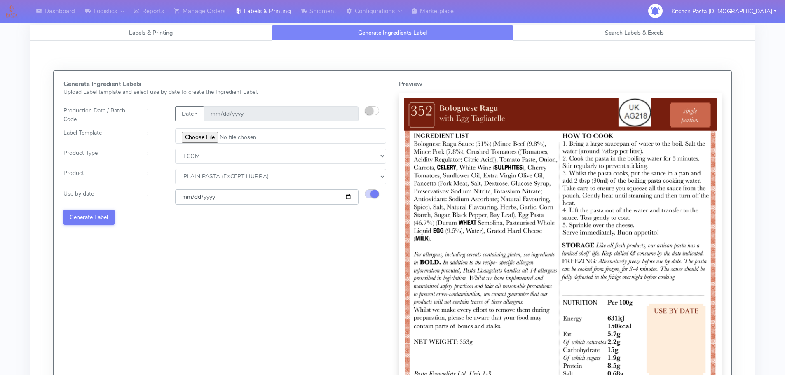
click at [345, 197] on input "[DATE]" at bounding box center [266, 197] width 183 height 15
type input "[DATE]"
click at [90, 220] on button "Generate Label" at bounding box center [88, 217] width 51 height 15
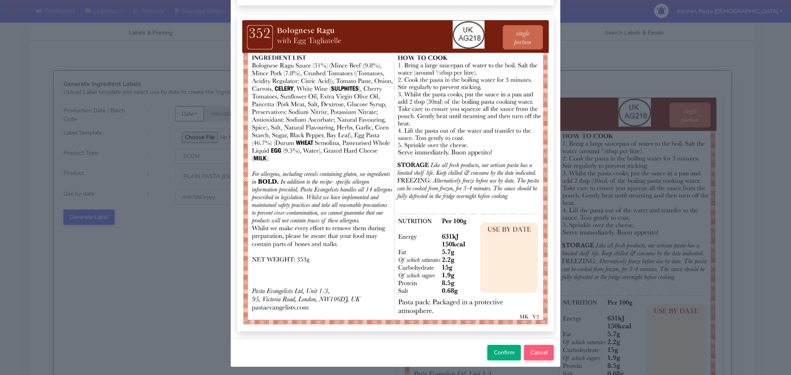
scroll to position [82, 0]
click at [502, 356] on span "Confirm" at bounding box center [504, 353] width 21 height 8
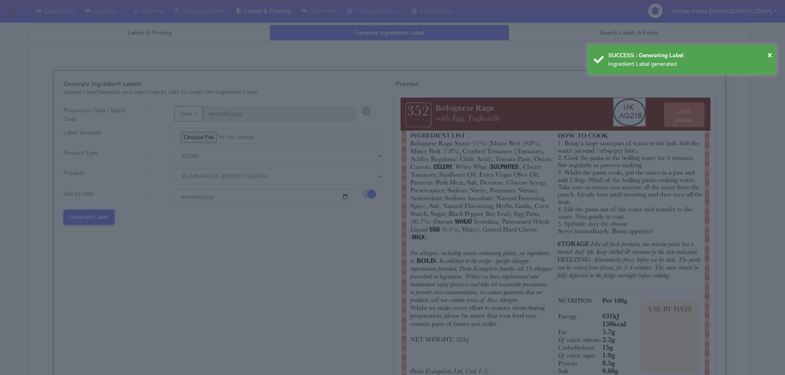
select select
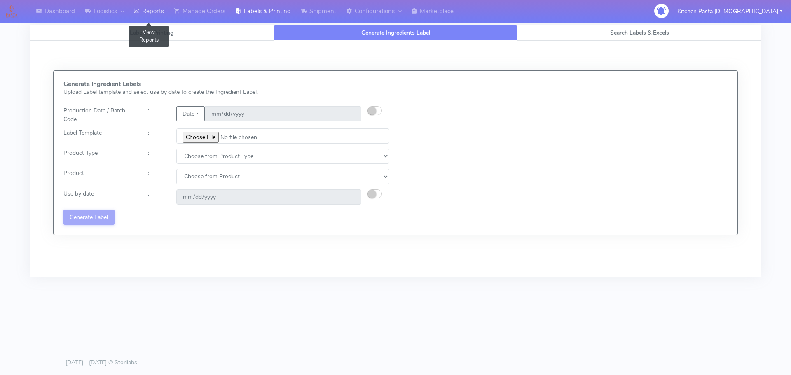
click at [155, 10] on link "Reports" at bounding box center [149, 11] width 40 height 23
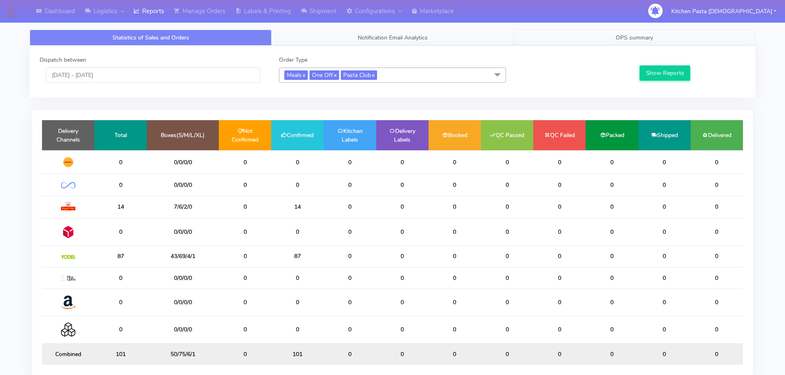
click at [645, 38] on span "OPS summary" at bounding box center [635, 38] width 38 height 8
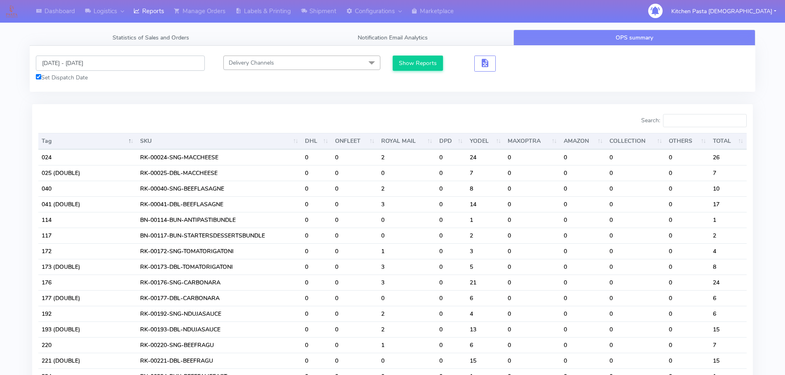
click at [87, 61] on input "[DATE] - [DATE]" at bounding box center [120, 63] width 169 height 15
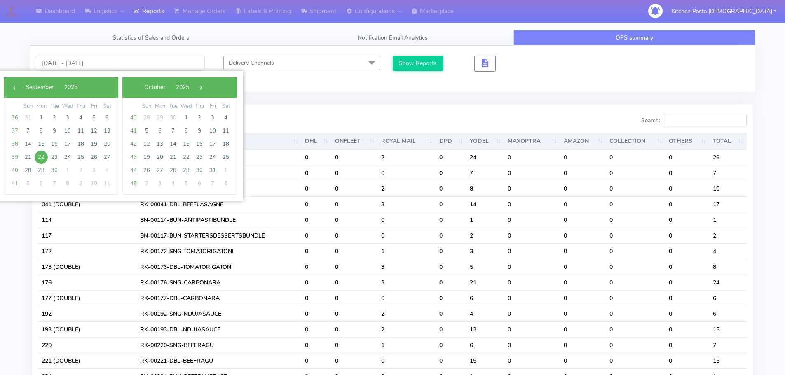
click at [38, 157] on span "22" at bounding box center [41, 157] width 13 height 13
click at [51, 156] on span "23" at bounding box center [54, 157] width 13 height 13
type input "[DATE] - [DATE]"
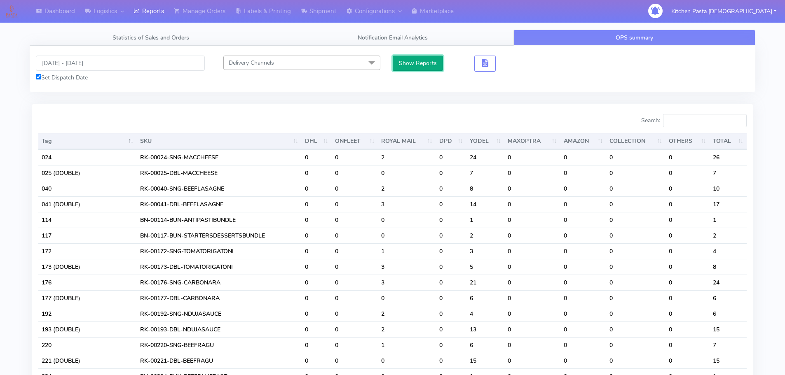
click at [422, 62] on button "Show Reports" at bounding box center [418, 63] width 51 height 15
click at [687, 118] on input "Search:" at bounding box center [705, 120] width 84 height 13
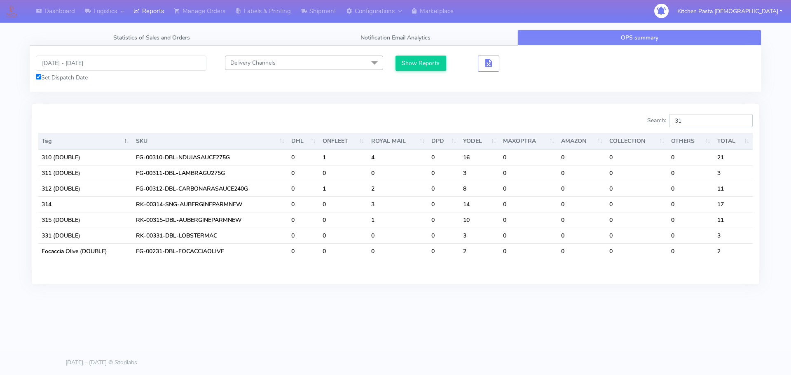
type input "3"
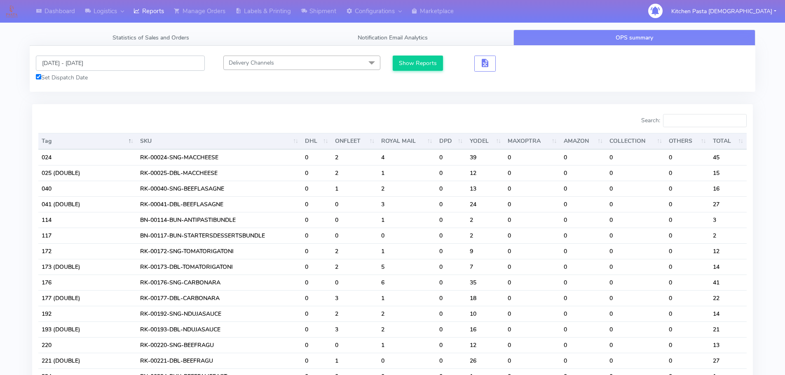
click at [78, 66] on input "[DATE] - [DATE]" at bounding box center [120, 63] width 169 height 15
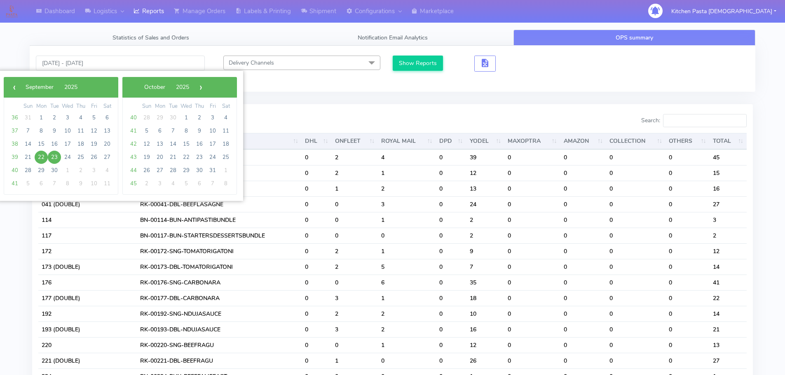
click at [40, 159] on span "22" at bounding box center [41, 157] width 13 height 13
type input "[DATE] - [DATE]"
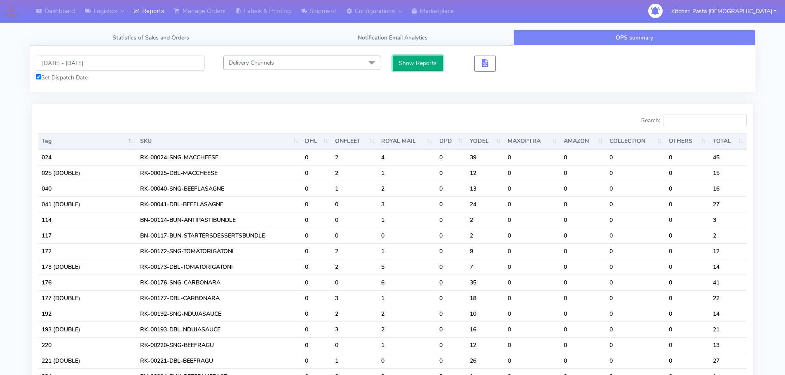
click at [432, 63] on button "Show Reports" at bounding box center [418, 63] width 51 height 15
click at [714, 122] on input "Search:" at bounding box center [705, 120] width 84 height 13
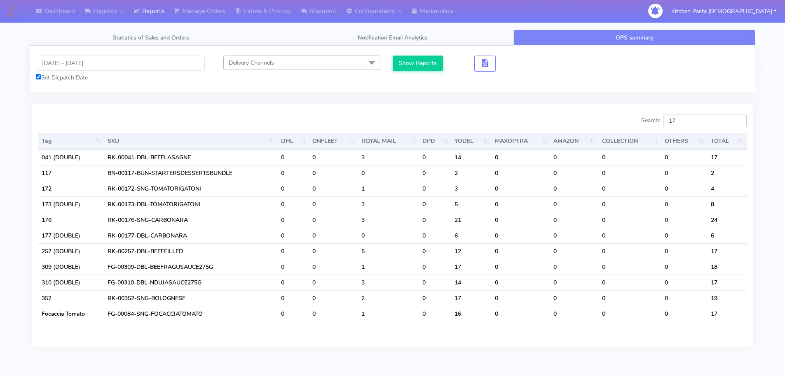
type input "1"
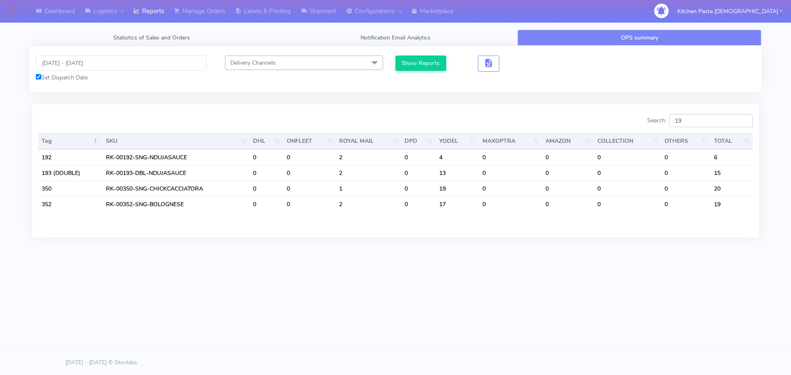
type input "1"
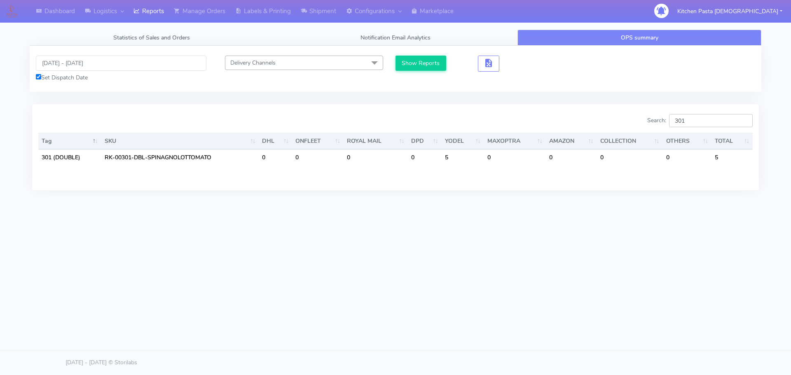
type input "301"
